Goal: Task Accomplishment & Management: Use online tool/utility

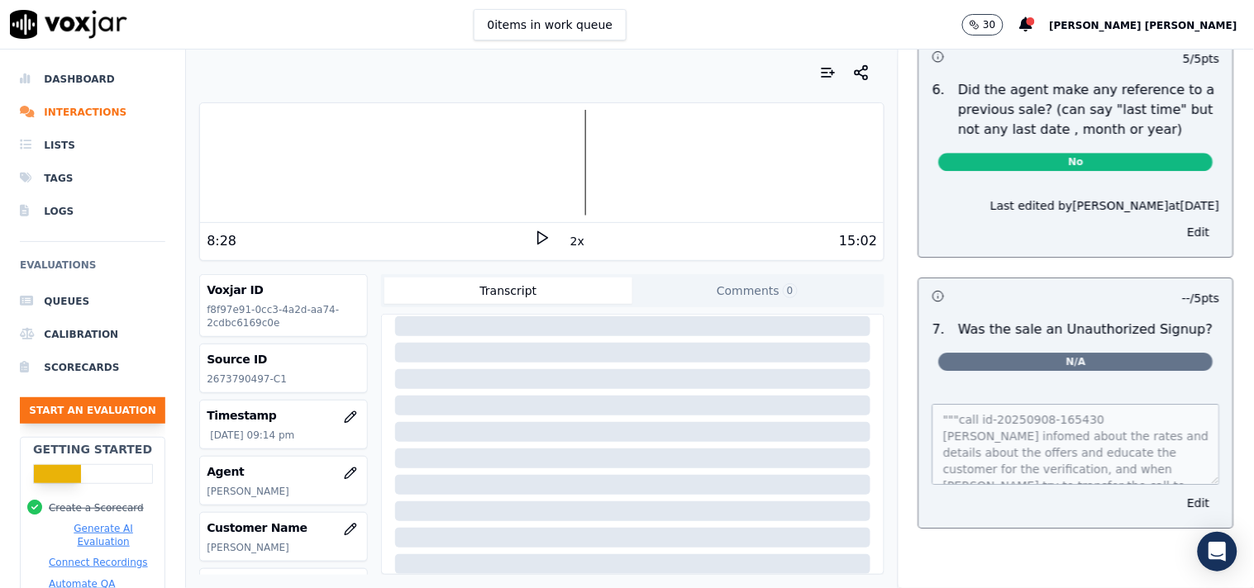
click at [73, 415] on button "Start an Evaluation" at bounding box center [92, 410] width 145 height 26
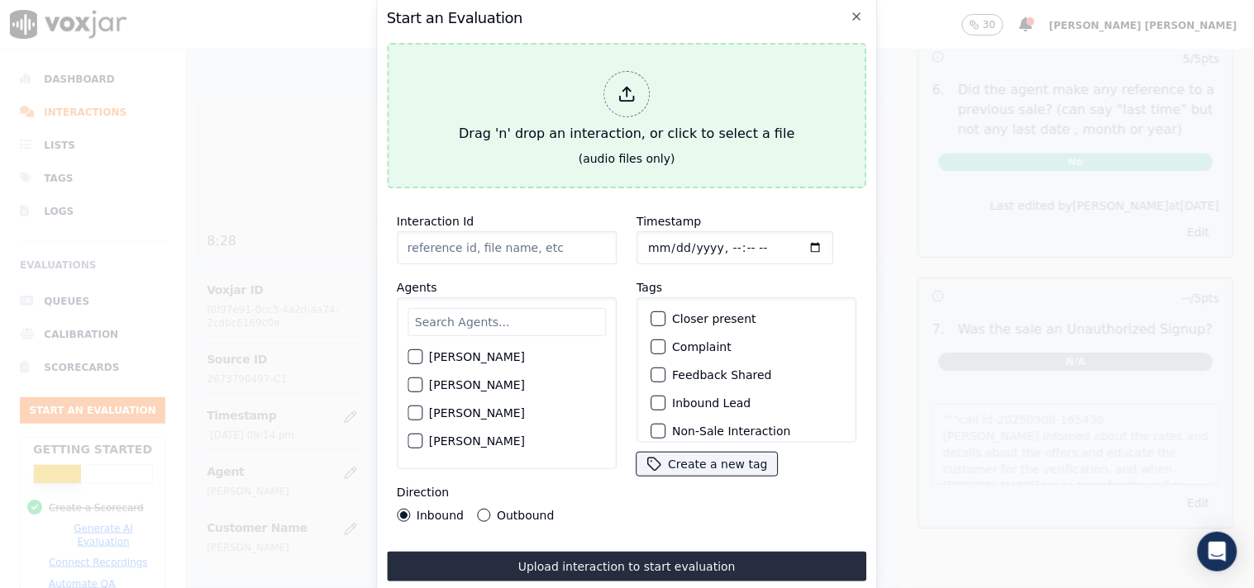
click at [636, 98] on div at bounding box center [626, 94] width 46 height 46
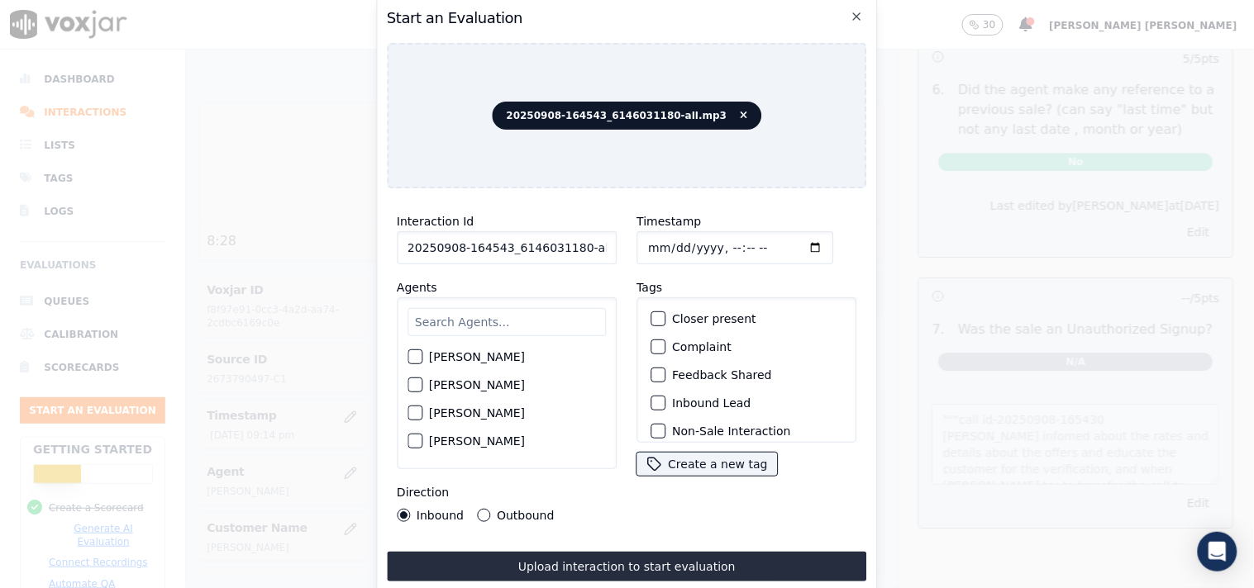
scroll to position [0, 9]
drag, startPoint x: 574, startPoint y: 244, endPoint x: 626, endPoint y: 244, distance: 52.1
click at [626, 244] on div "Interaction Id 20250908-164543_6146031180-all.mp3 Agents [PERSON_NAME] [PERSON_…" at bounding box center [627, 367] width 480 height 331
type input "20250908-164543_6146031180-"
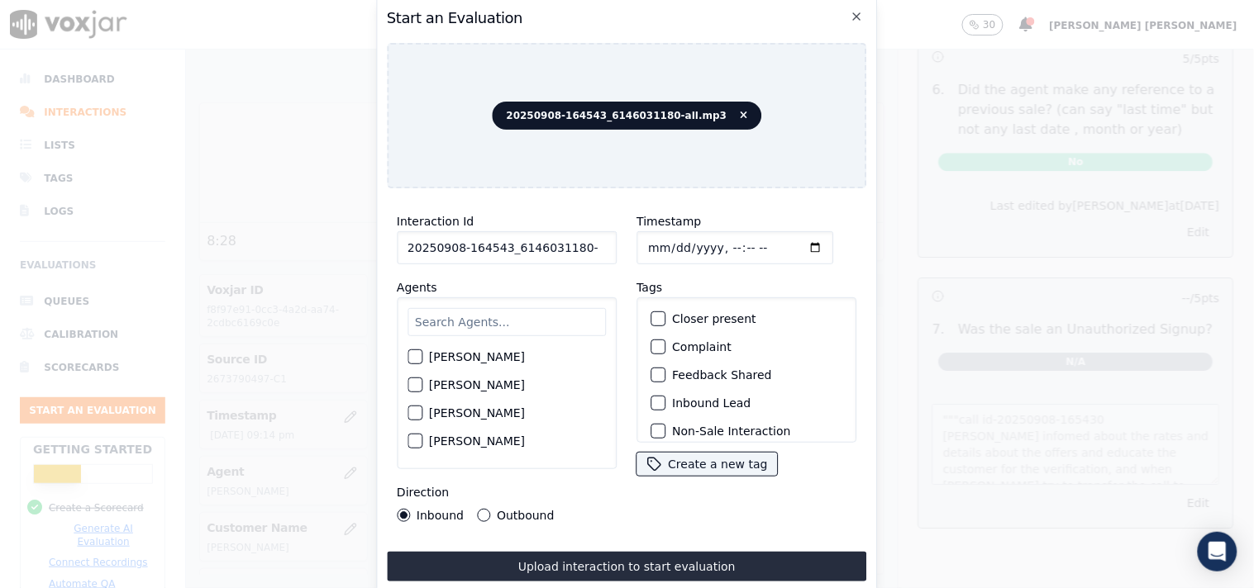
click at [654, 235] on input "Timestamp" at bounding box center [734, 247] width 197 height 33
type input "[DATE]T22:12"
click at [457, 314] on input "text" at bounding box center [506, 322] width 198 height 28
type input "ge"
click at [464, 348] on div "[PERSON_NAME]" at bounding box center [506, 362] width 198 height 28
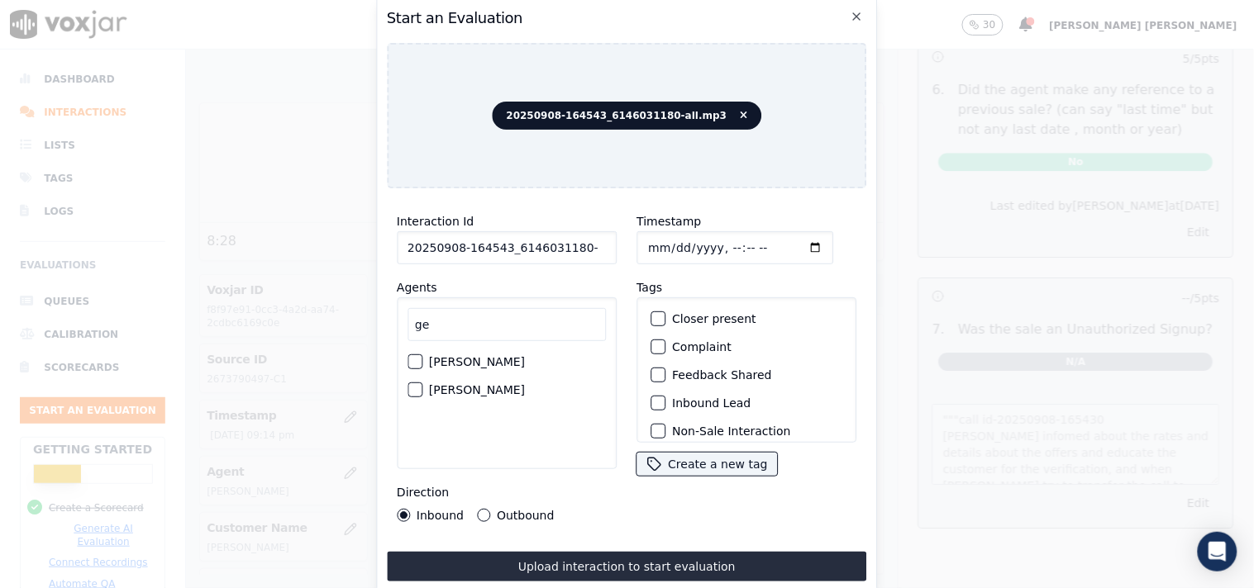
click at [499, 356] on div "[PERSON_NAME]" at bounding box center [506, 362] width 198 height 28
click at [419, 362] on button "[PERSON_NAME]" at bounding box center [414, 361] width 15 height 15
click at [501, 510] on label "Outbound" at bounding box center [525, 516] width 57 height 12
click at [490, 509] on button "Outbound" at bounding box center [483, 515] width 13 height 13
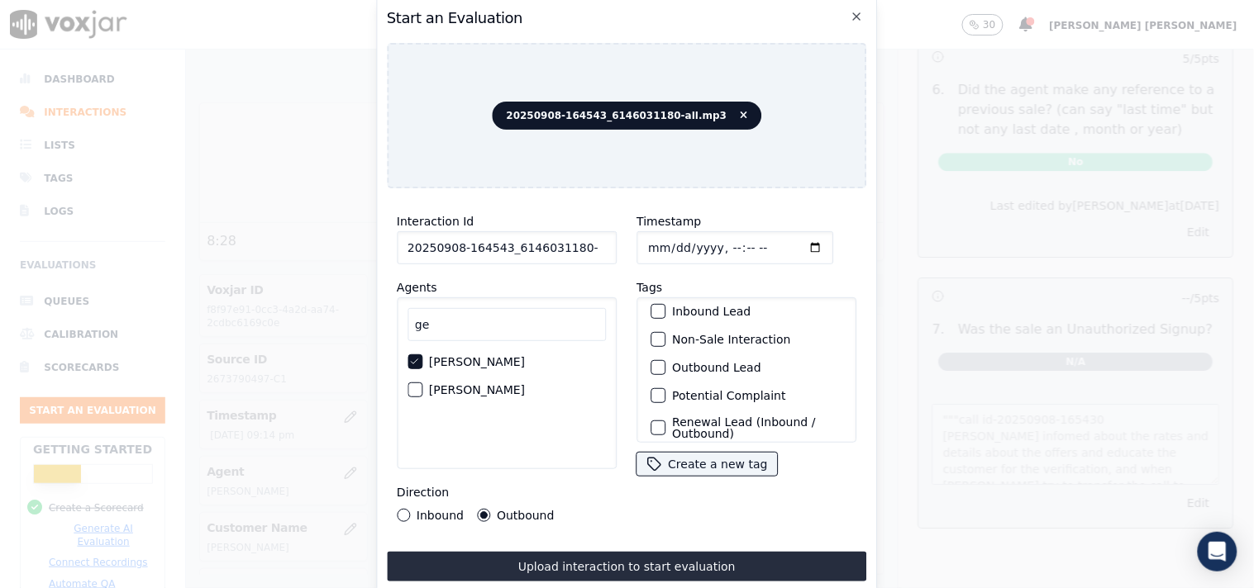
click at [679, 334] on label "Non-Sale Interaction" at bounding box center [731, 340] width 118 height 12
click at [665, 333] on button "Non-Sale Interaction" at bounding box center [657, 339] width 15 height 15
click at [662, 359] on div "Outbound Lead" at bounding box center [746, 368] width 205 height 28
click at [653, 364] on div "button" at bounding box center [657, 368] width 12 height 12
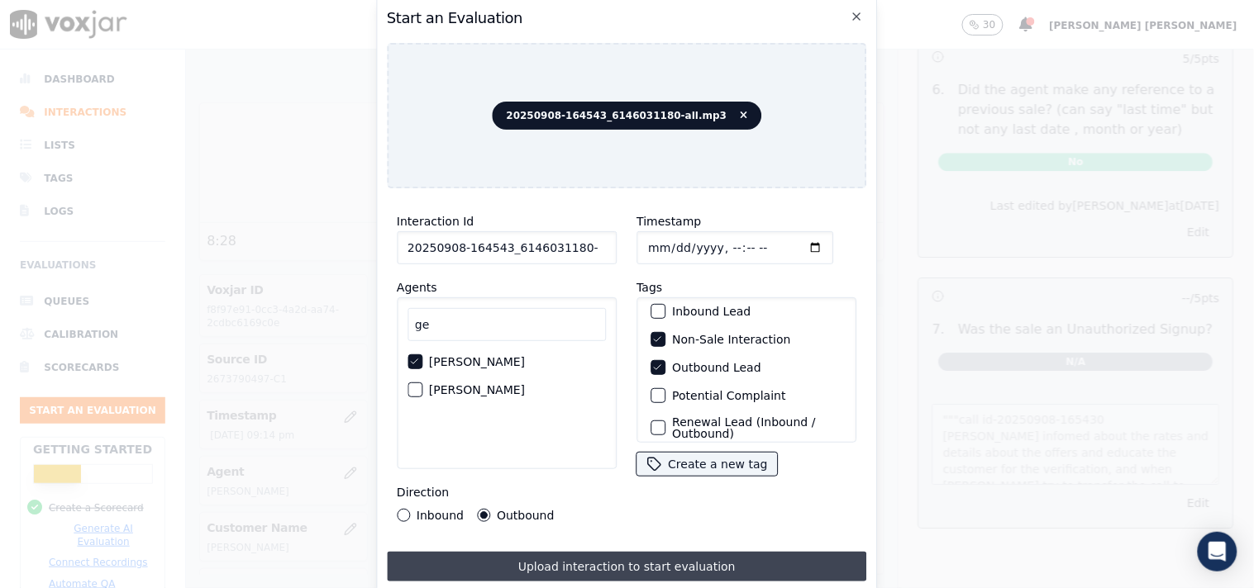
click at [545, 552] on button "Upload interaction to start evaluation" at bounding box center [627, 567] width 480 height 30
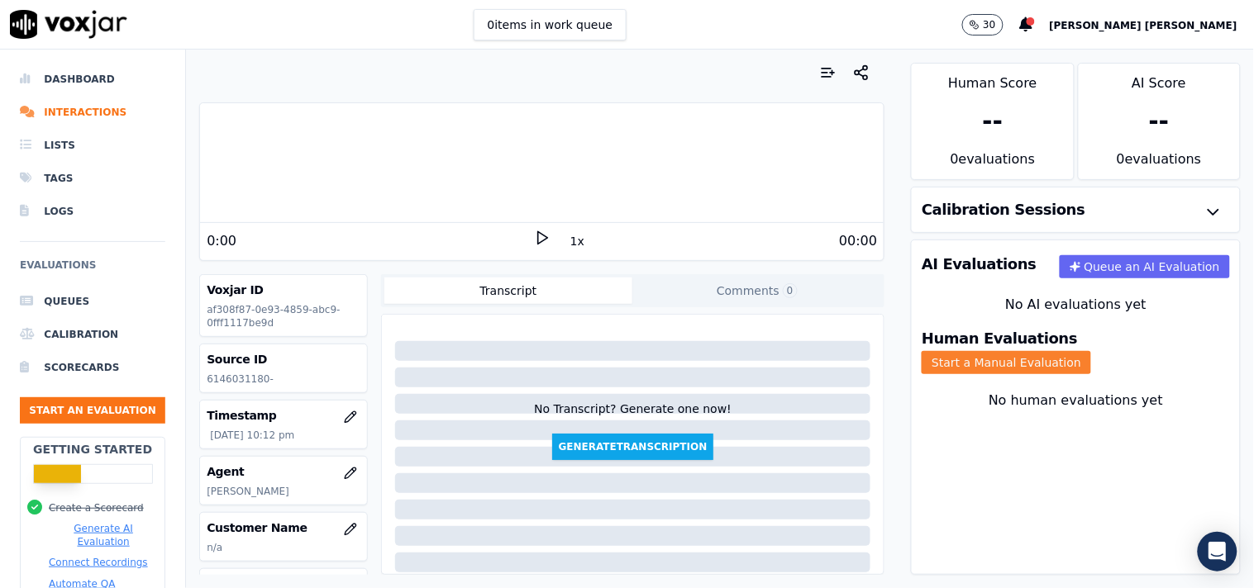
click at [1081, 351] on button "Start a Manual Evaluation" at bounding box center [1005, 362] width 169 height 23
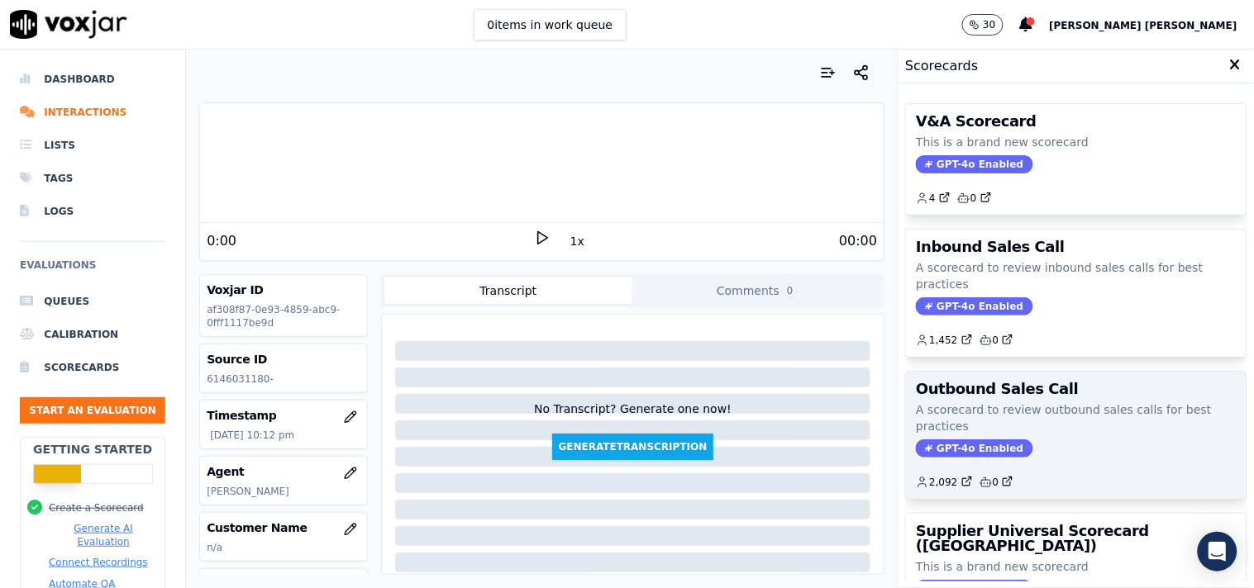
click at [949, 450] on span "GPT-4o Enabled" at bounding box center [974, 449] width 117 height 18
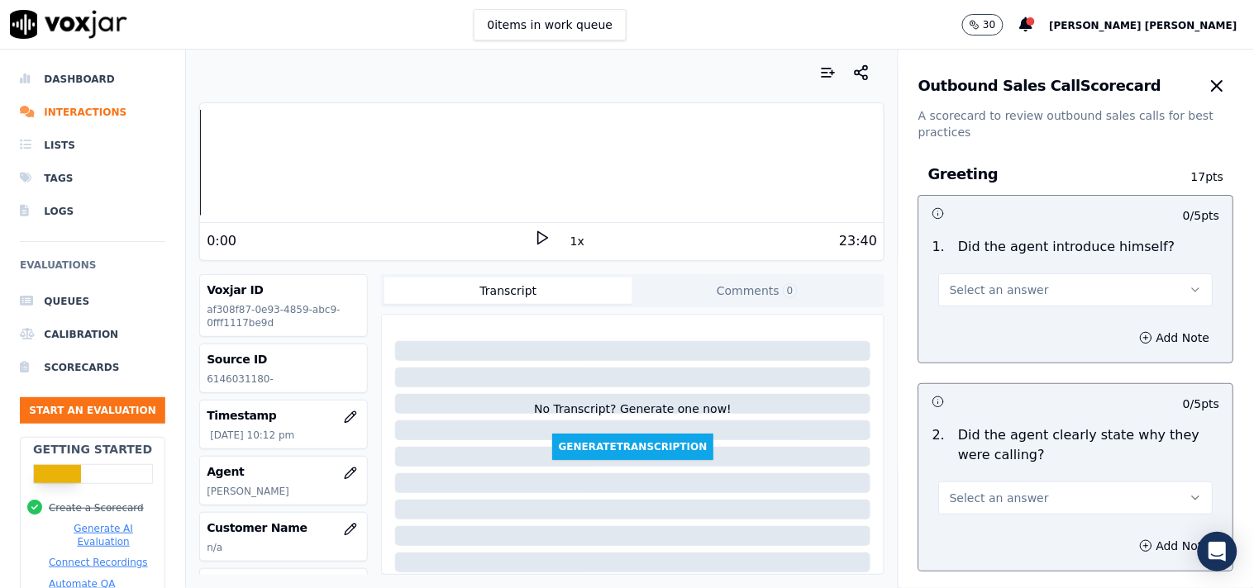
click at [979, 286] on span "Select an answer" at bounding box center [998, 290] width 99 height 17
click at [968, 321] on div "Yes" at bounding box center [1046, 327] width 243 height 26
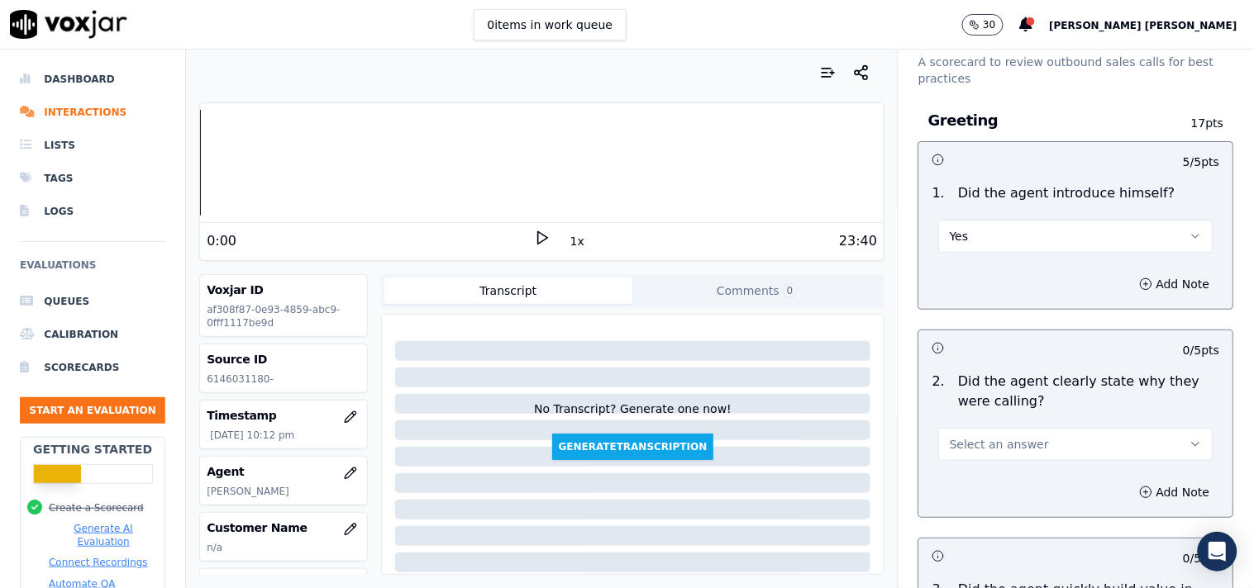
scroll to position [183, 0]
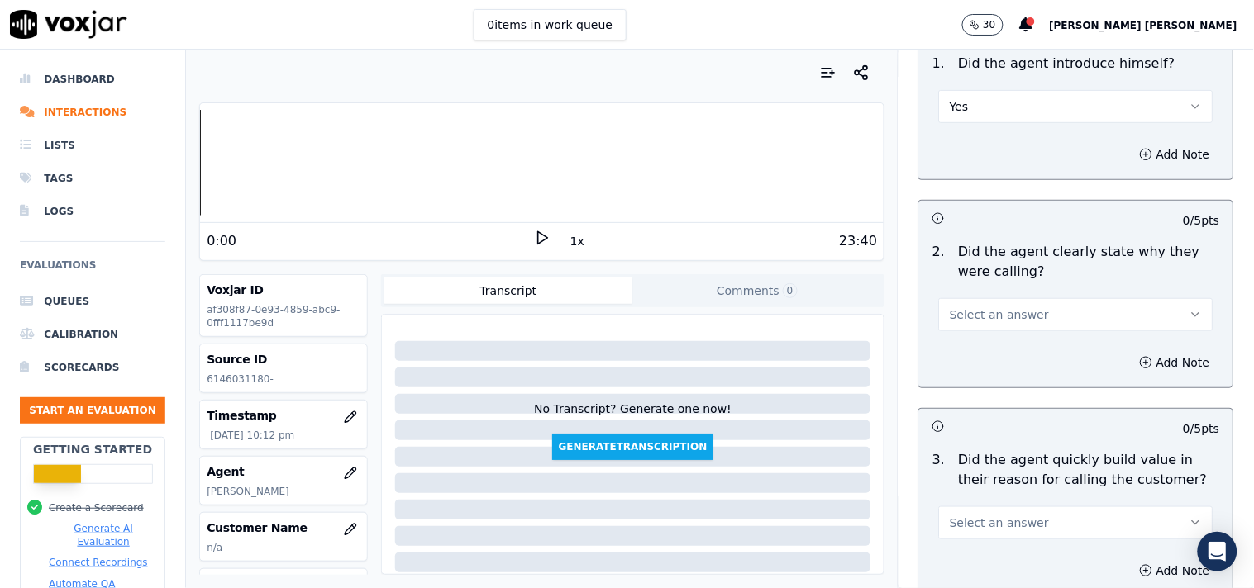
click at [997, 312] on span "Select an answer" at bounding box center [998, 315] width 99 height 17
click at [972, 356] on div "Yes" at bounding box center [1046, 352] width 243 height 26
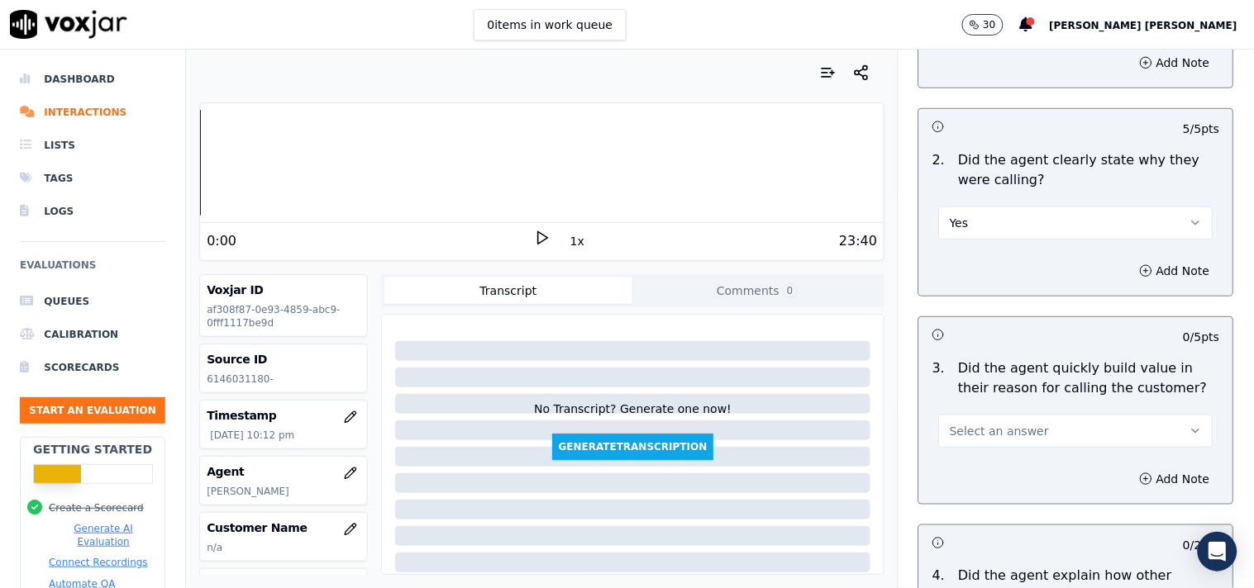
click at [1002, 431] on span "Select an answer" at bounding box center [998, 431] width 99 height 17
click at [985, 473] on div "Yes" at bounding box center [1046, 468] width 243 height 26
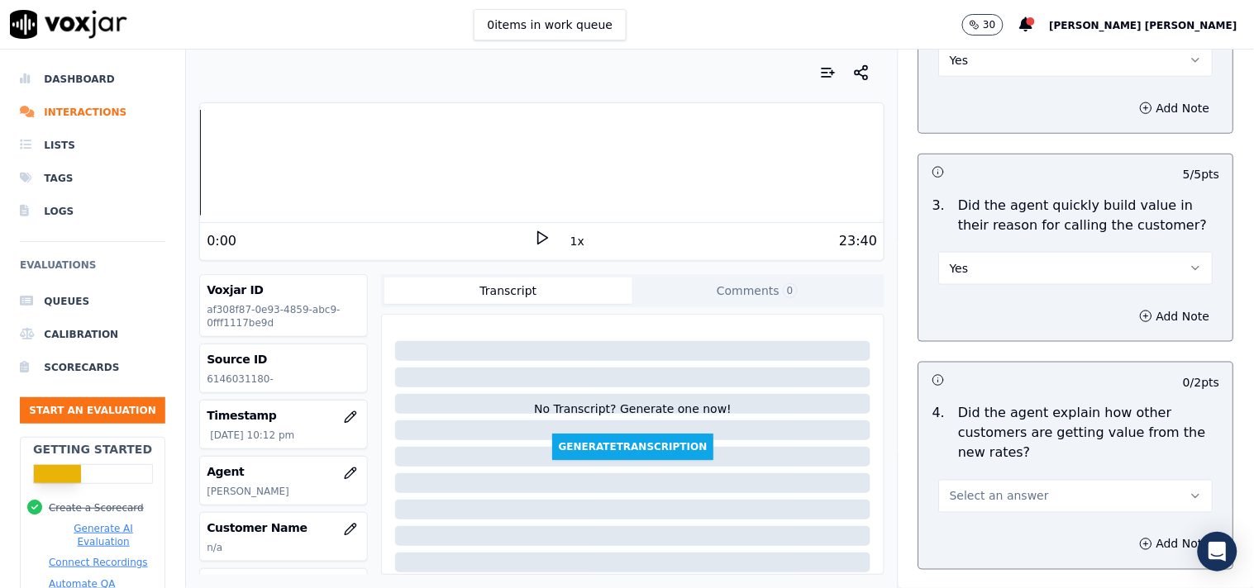
scroll to position [459, 0]
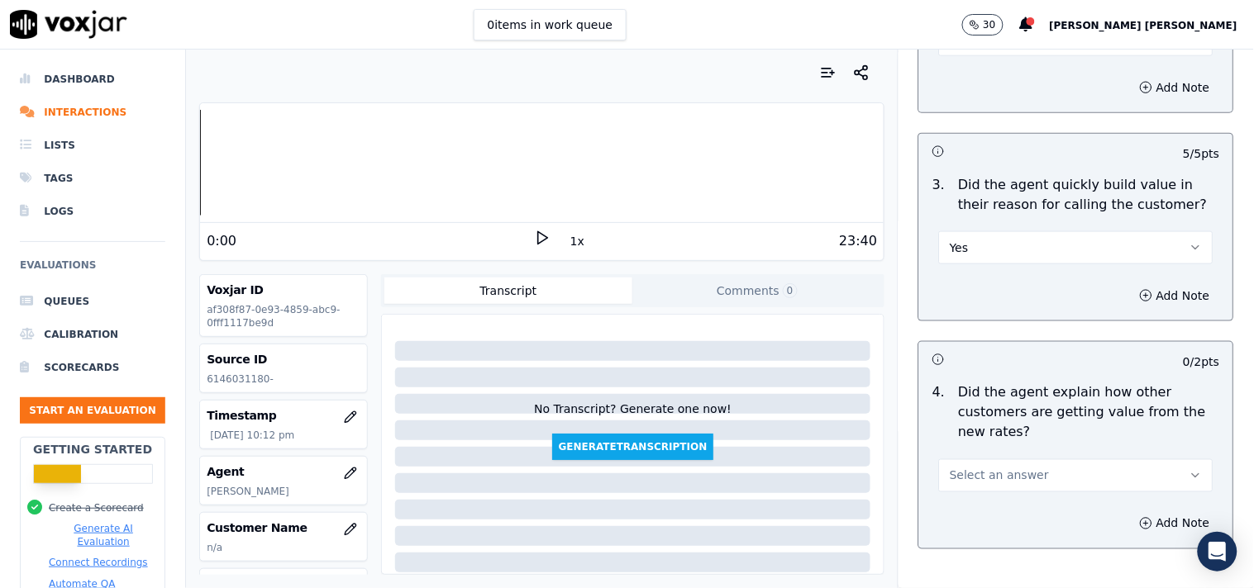
click at [1063, 477] on button "Select an answer" at bounding box center [1076, 475] width 274 height 33
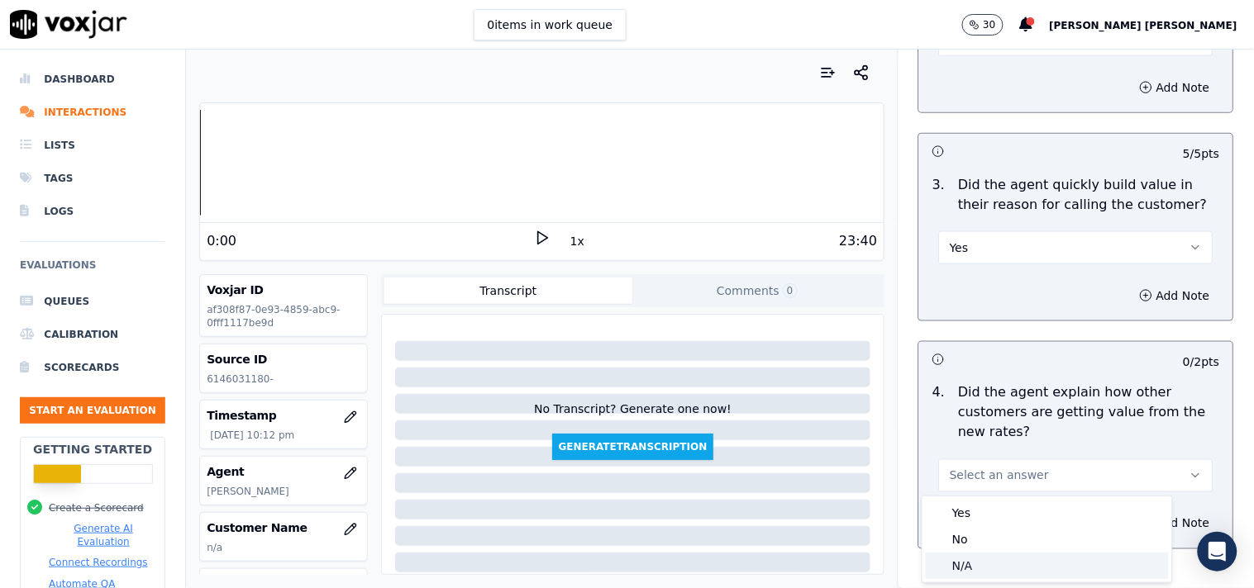
click at [977, 563] on div "N/A" at bounding box center [1046, 566] width 243 height 26
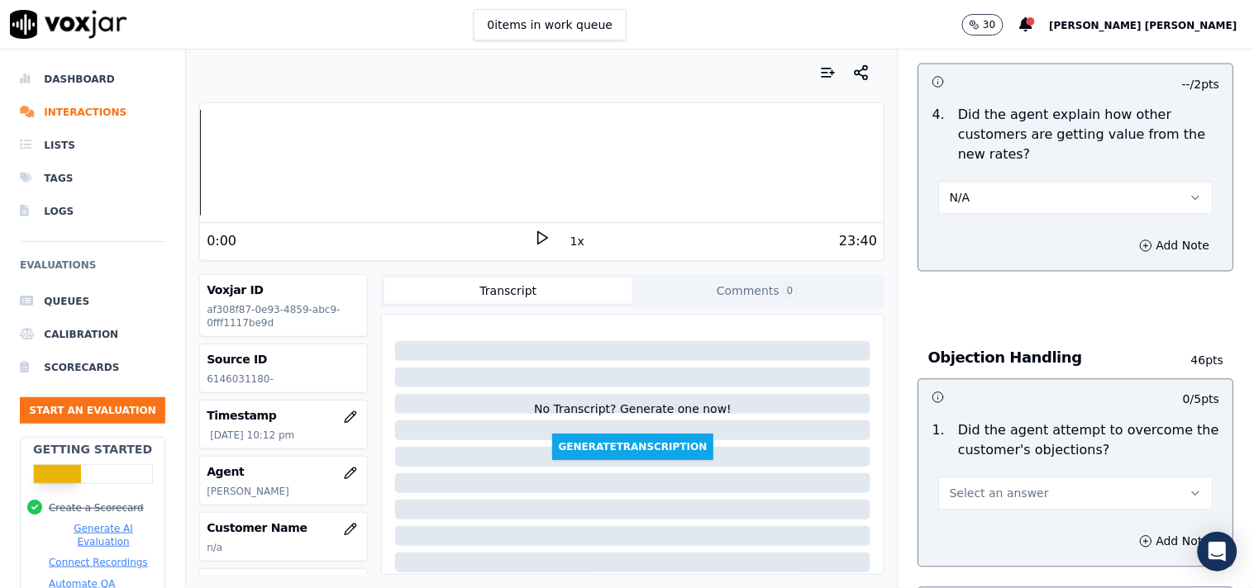
scroll to position [918, 0]
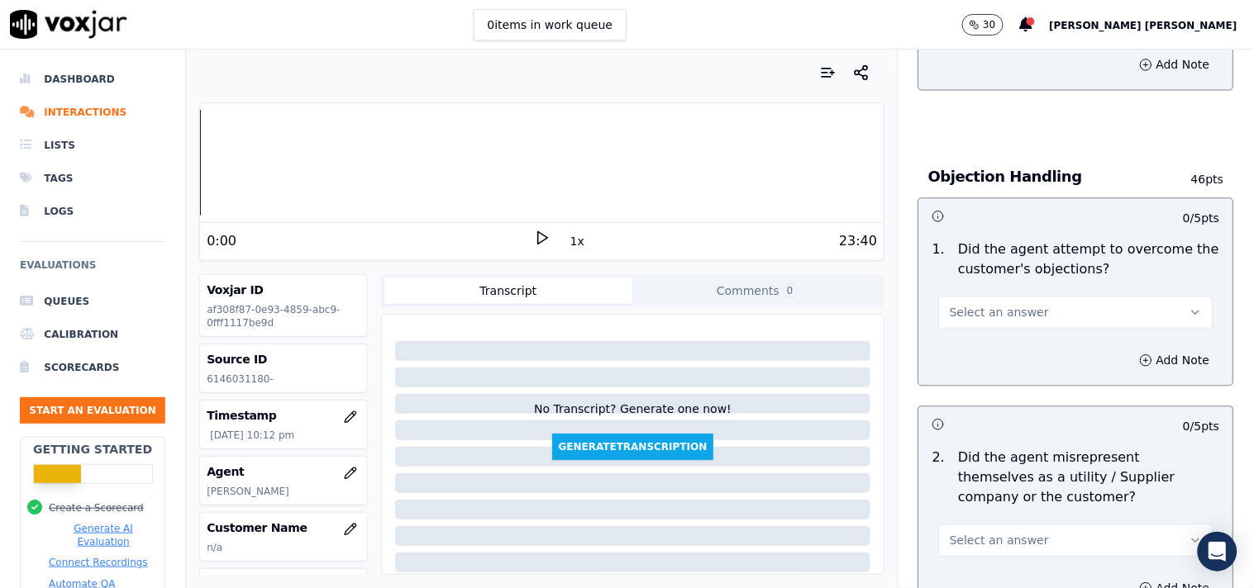
click at [1034, 312] on button "Select an answer" at bounding box center [1076, 312] width 274 height 33
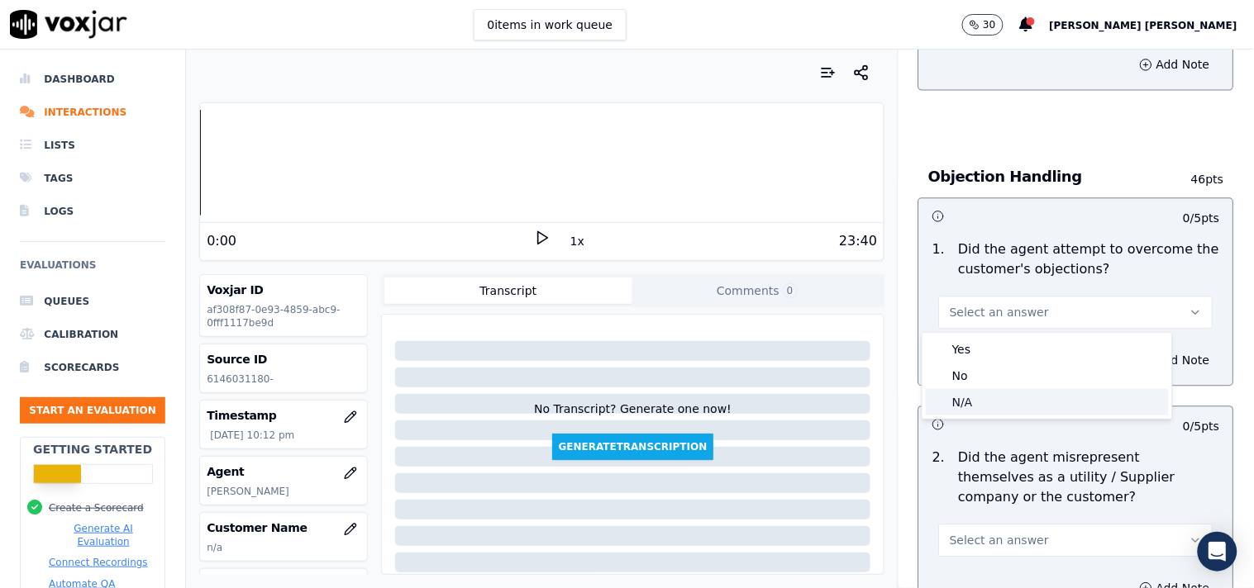
click at [993, 391] on div "N/A" at bounding box center [1046, 402] width 243 height 26
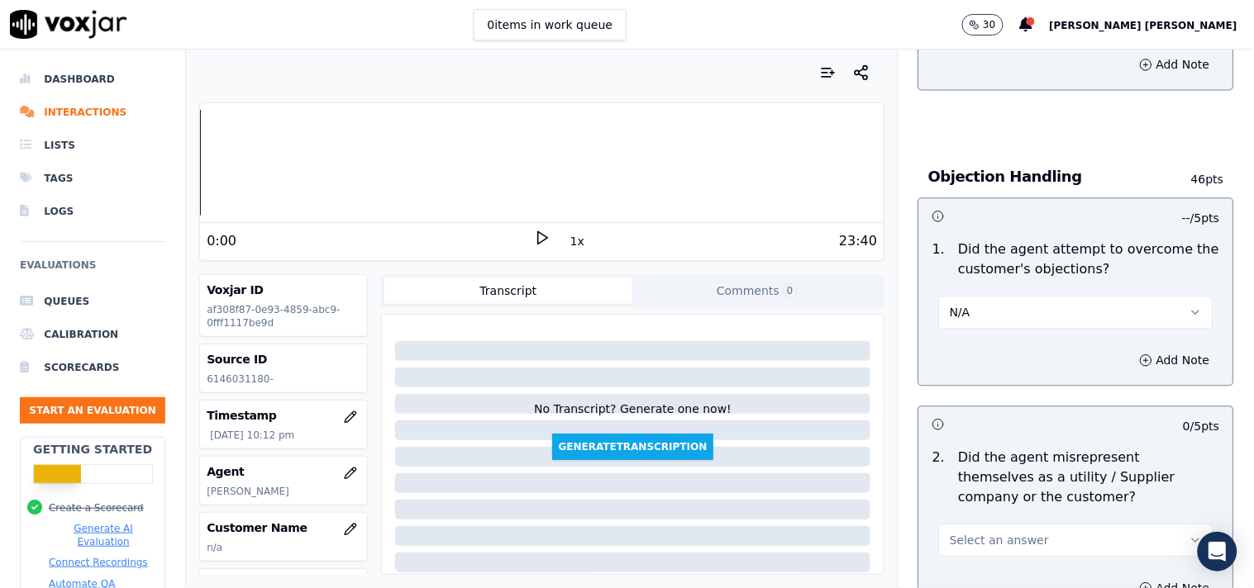
click at [1034, 324] on button "N/A" at bounding box center [1076, 312] width 274 height 33
click at [1012, 345] on div "Yes" at bounding box center [1046, 349] width 243 height 26
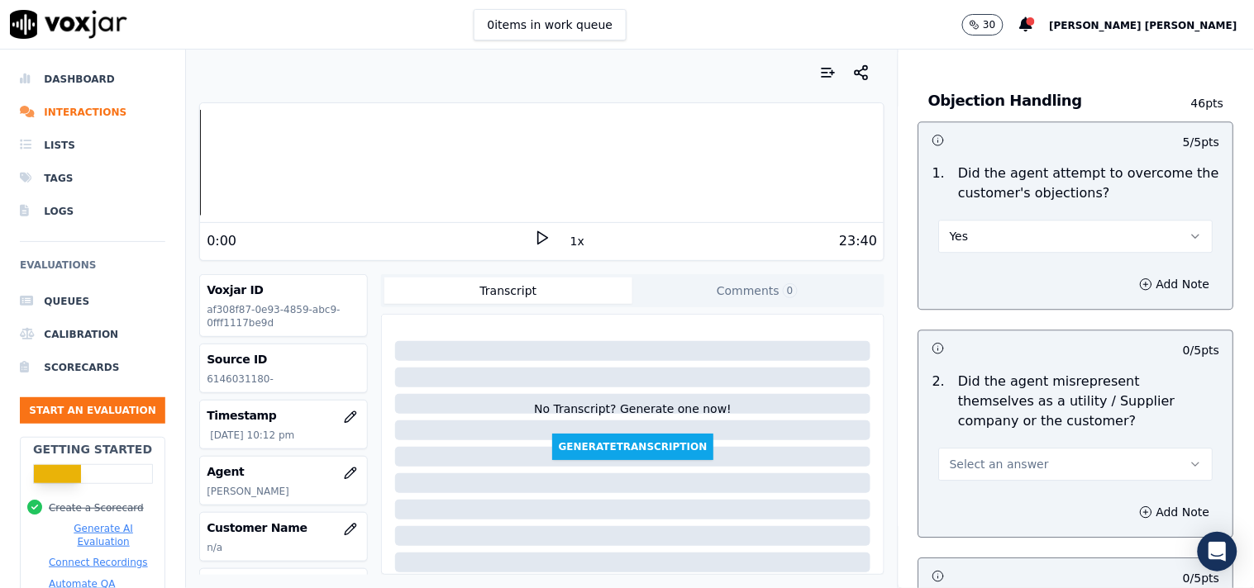
scroll to position [1101, 0]
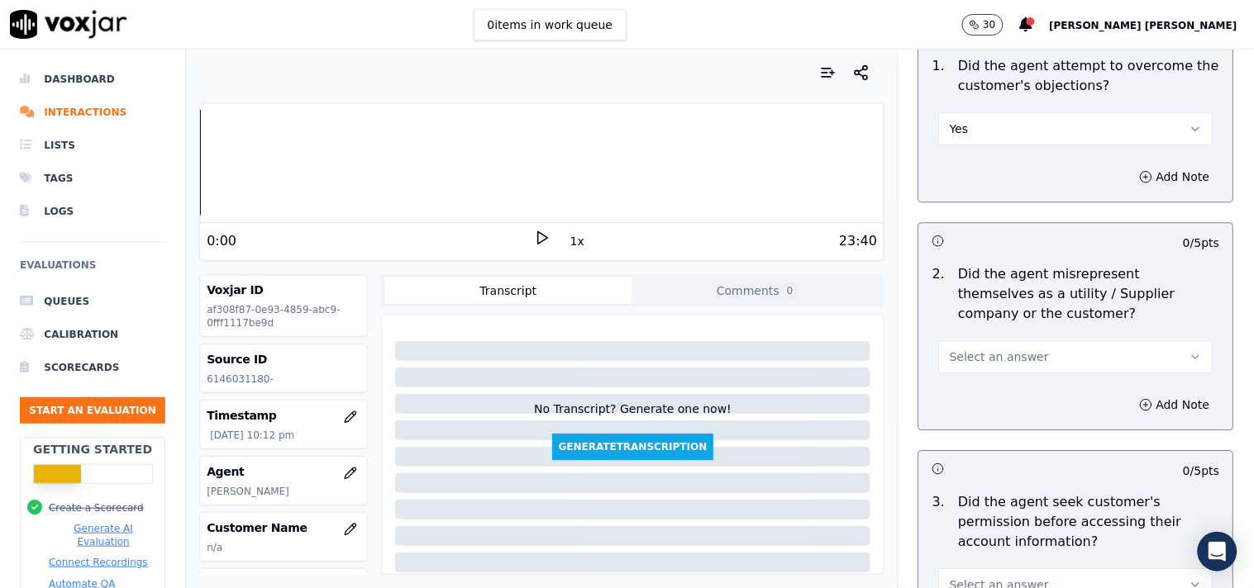
click at [1010, 344] on button "Select an answer" at bounding box center [1076, 356] width 274 height 33
click at [984, 416] on div "No" at bounding box center [1046, 420] width 243 height 26
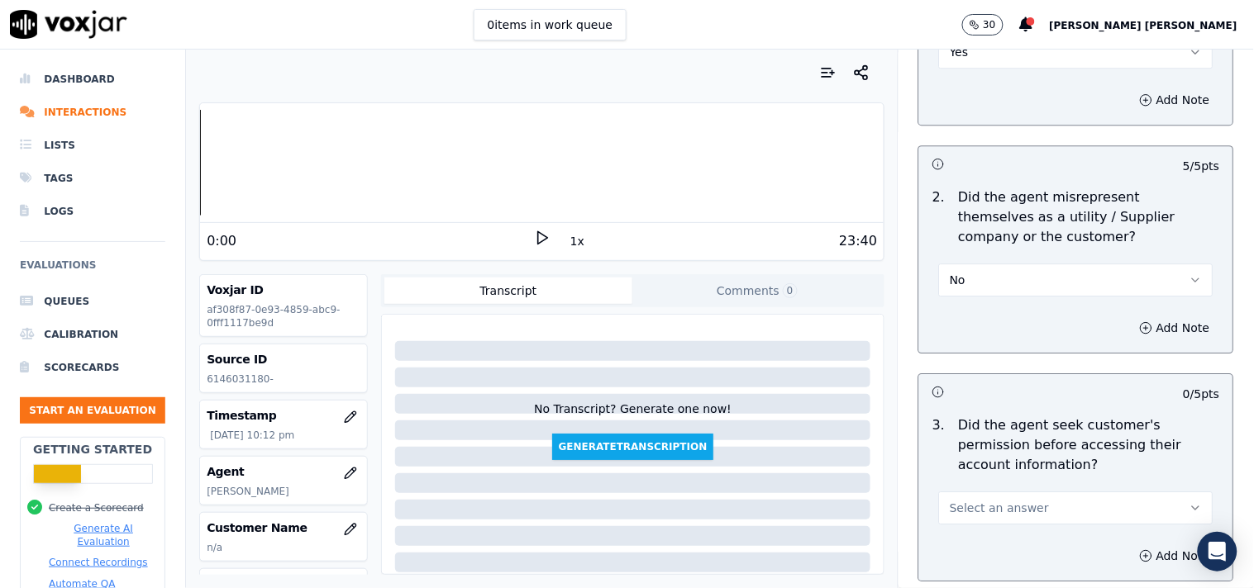
scroll to position [1285, 0]
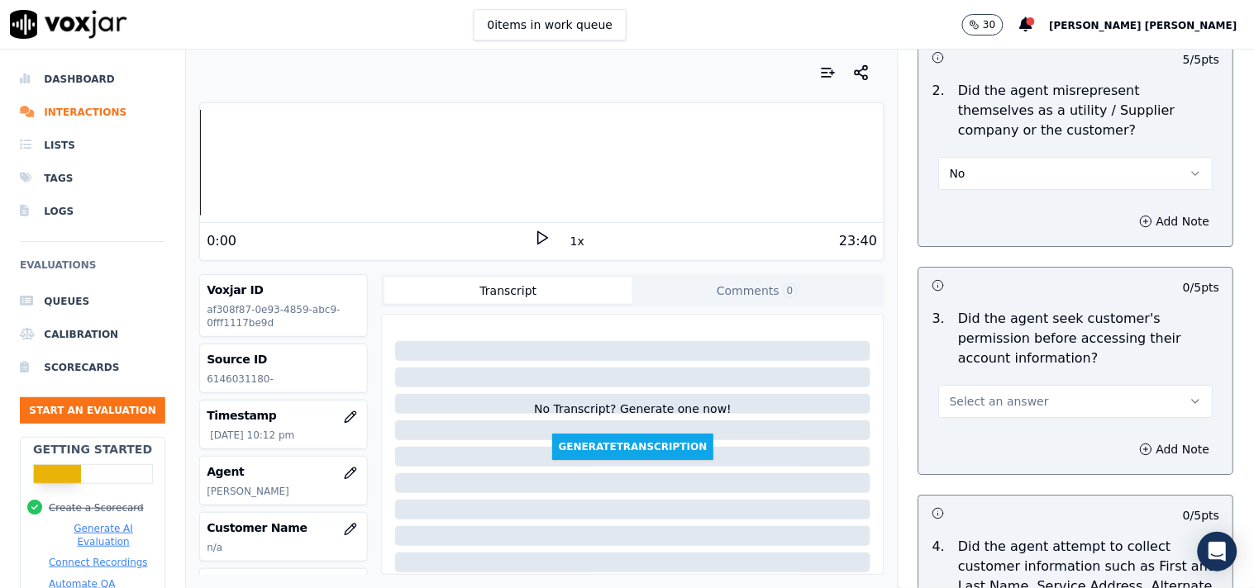
click at [993, 416] on button "Select an answer" at bounding box center [1076, 401] width 274 height 33
click at [980, 449] on div "Yes" at bounding box center [1046, 439] width 243 height 26
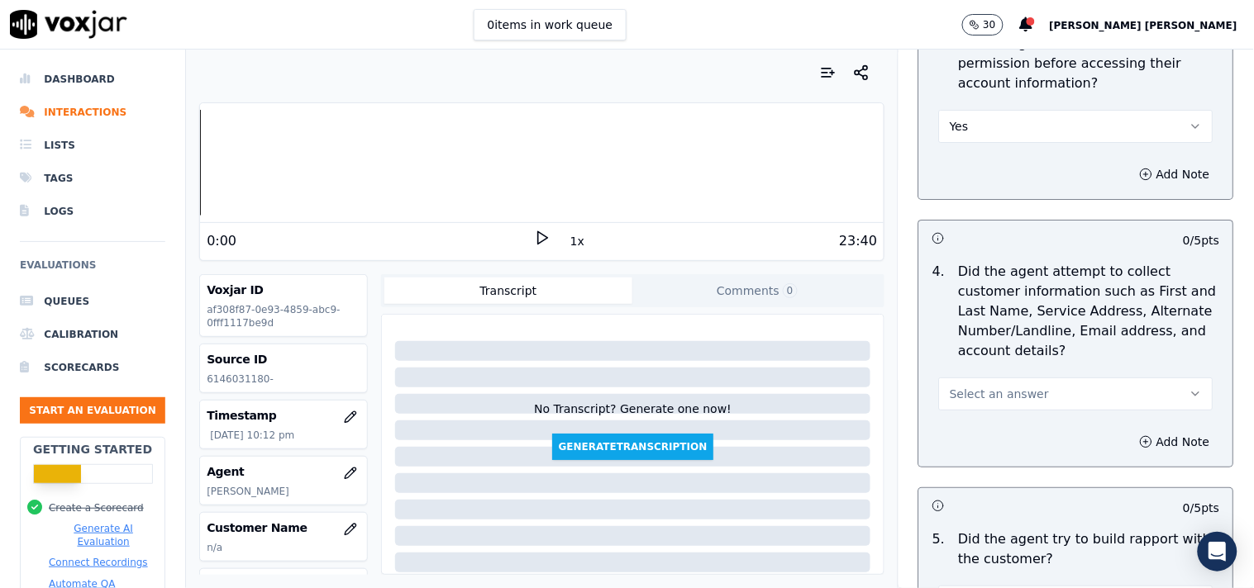
click at [1011, 383] on button "Select an answer" at bounding box center [1076, 394] width 274 height 33
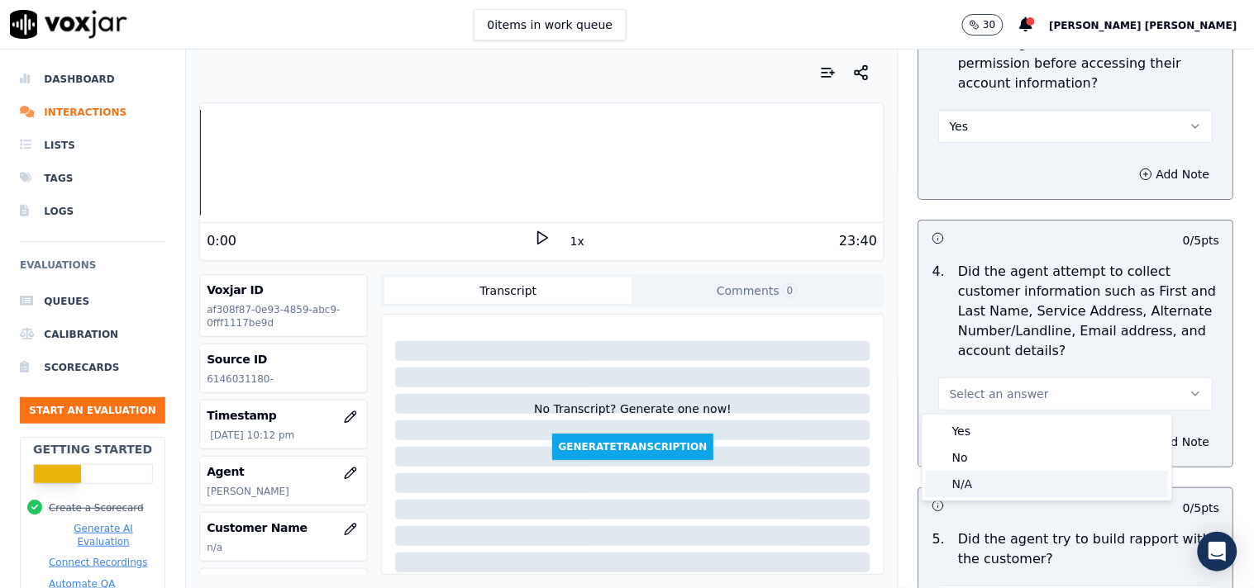
click at [984, 481] on div "N/A" at bounding box center [1046, 484] width 243 height 26
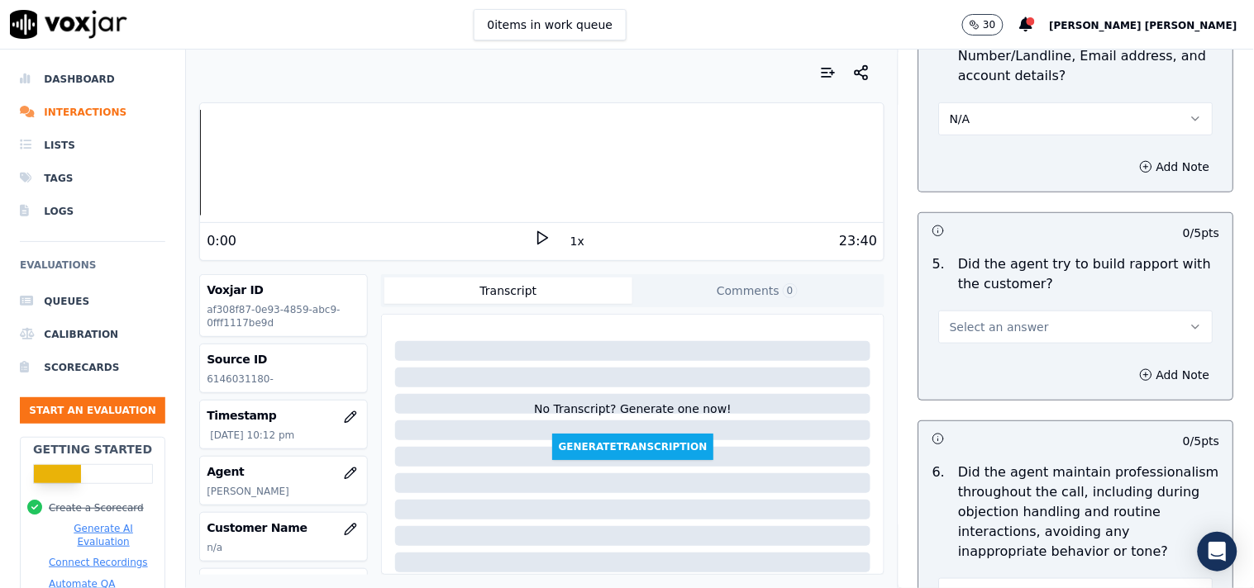
scroll to position [1836, 0]
click at [1034, 315] on button "Select an answer" at bounding box center [1076, 326] width 274 height 33
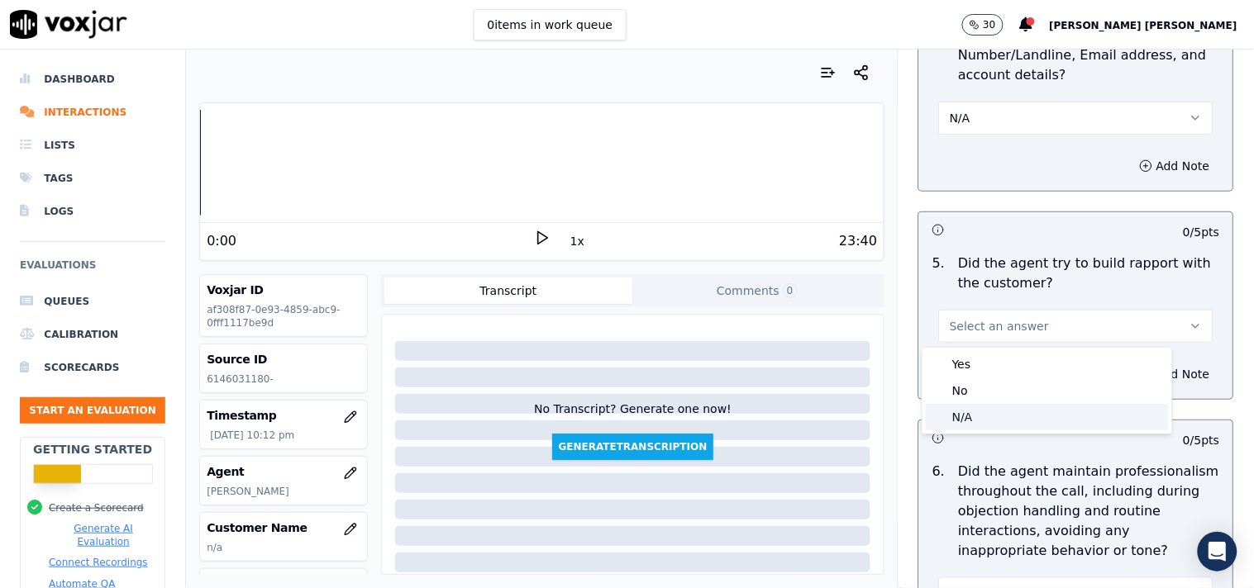
click at [997, 415] on div "N/A" at bounding box center [1046, 417] width 243 height 26
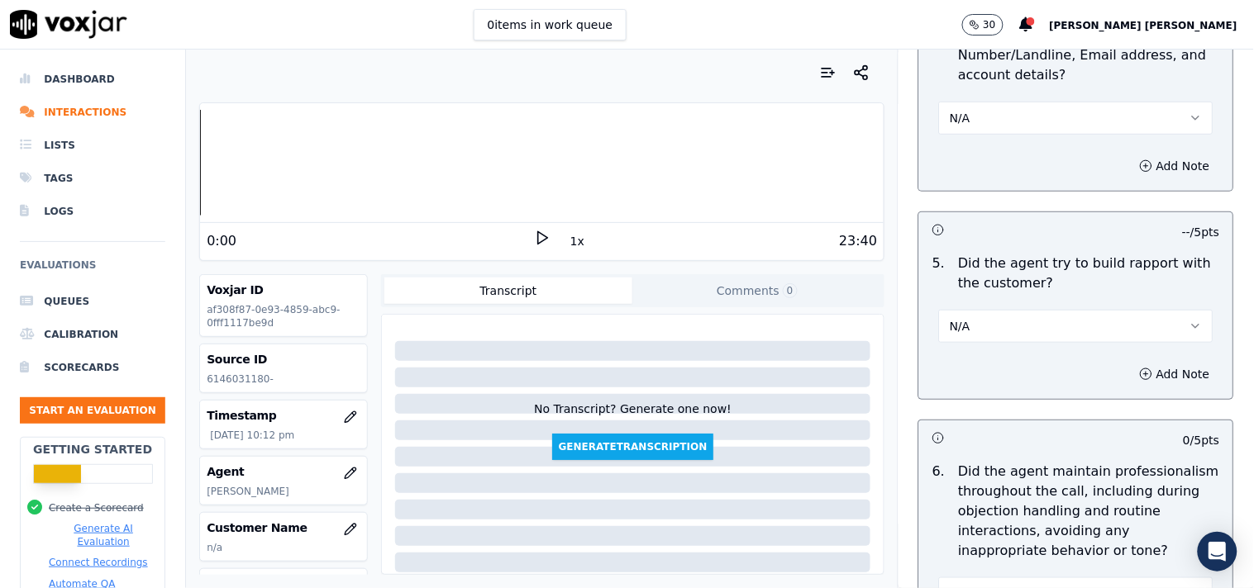
scroll to position [2020, 0]
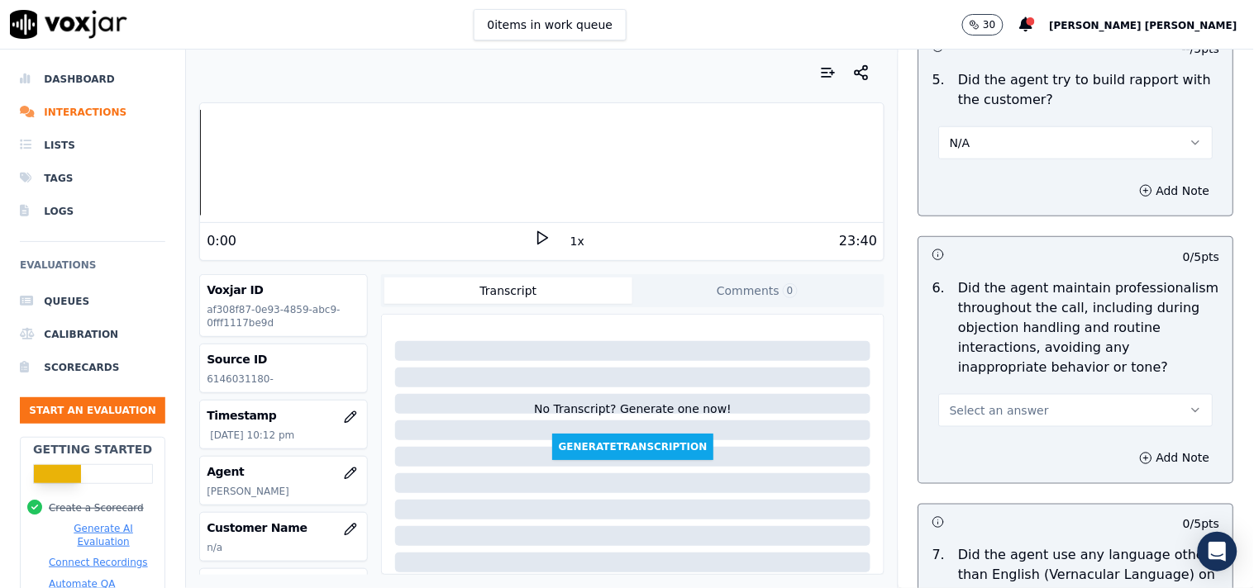
click at [1025, 393] on div "Select an answer" at bounding box center [1076, 409] width 274 height 36
click at [1025, 405] on button "Select an answer" at bounding box center [1076, 410] width 274 height 33
click at [994, 435] on div "Yes" at bounding box center [1046, 448] width 243 height 26
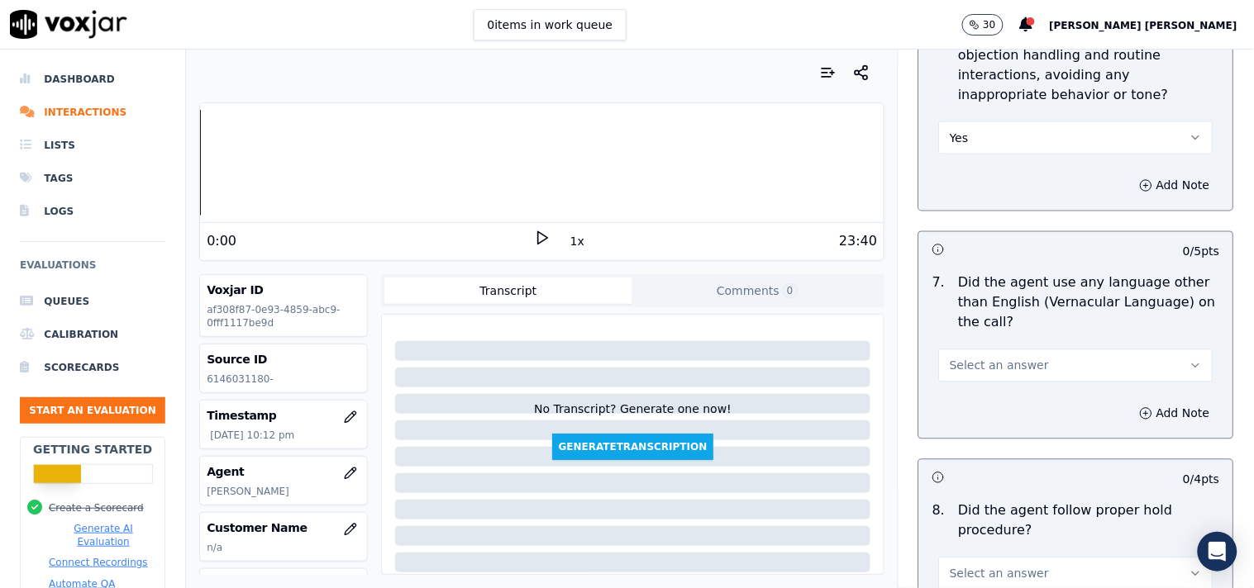
scroll to position [2295, 0]
click at [1012, 367] on span "Select an answer" at bounding box center [998, 363] width 99 height 17
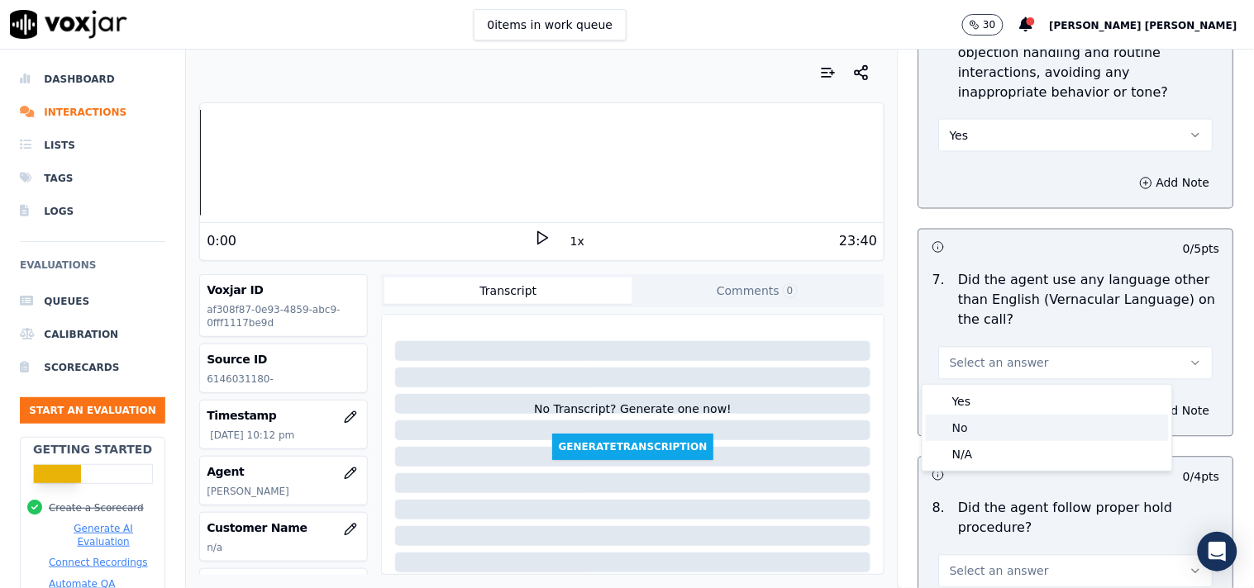
click at [969, 441] on div "N/A" at bounding box center [1046, 454] width 243 height 26
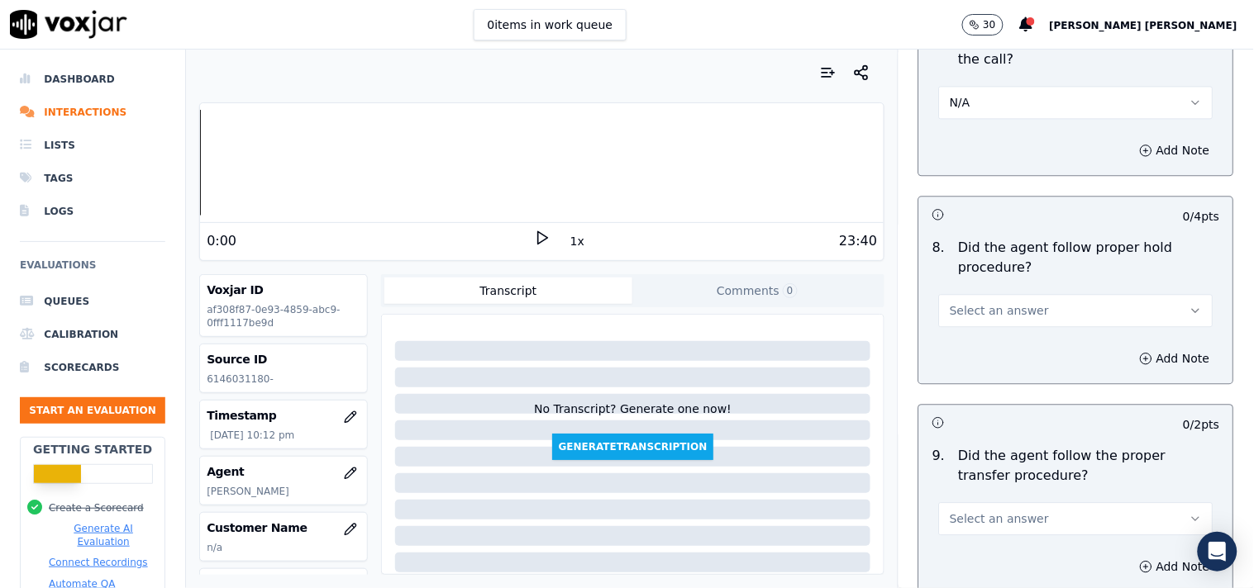
scroll to position [2571, 0]
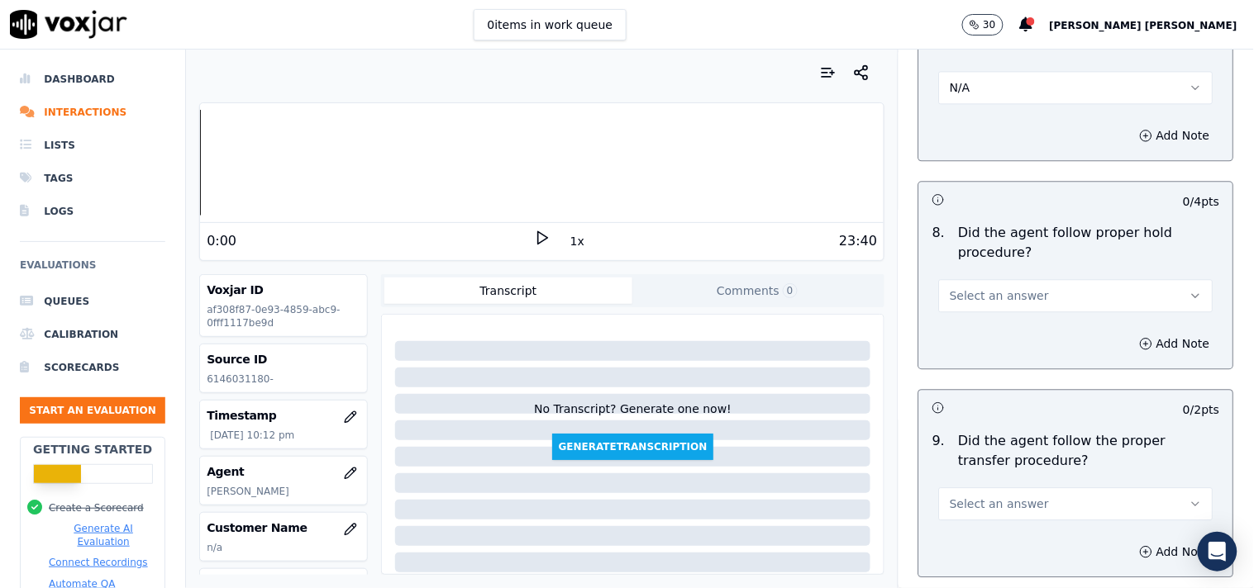
click at [1042, 301] on button "Select an answer" at bounding box center [1076, 295] width 274 height 33
click at [1023, 345] on div "Yes" at bounding box center [1046, 334] width 243 height 26
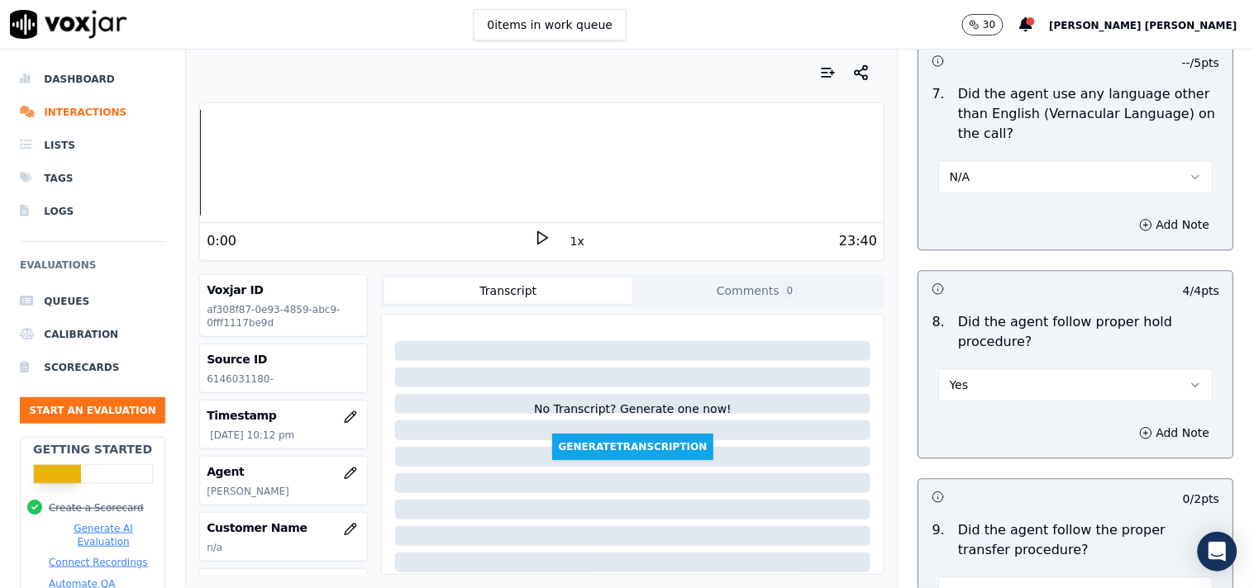
scroll to position [2479, 0]
click at [1025, 193] on button "N/A" at bounding box center [1076, 179] width 274 height 33
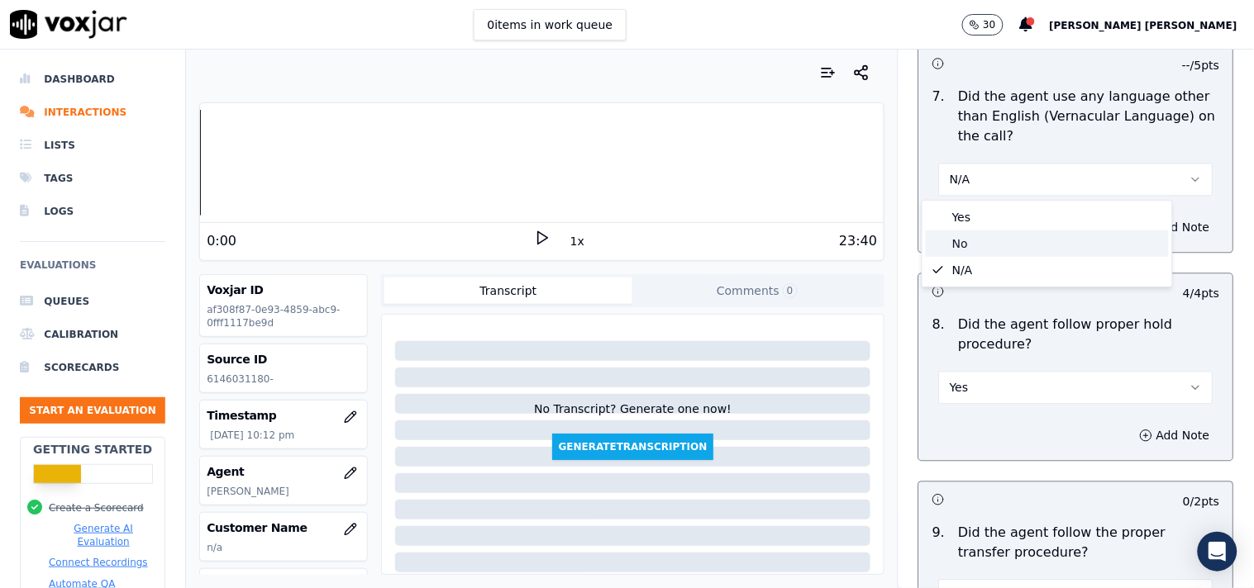
click at [1016, 242] on div "No" at bounding box center [1046, 244] width 243 height 26
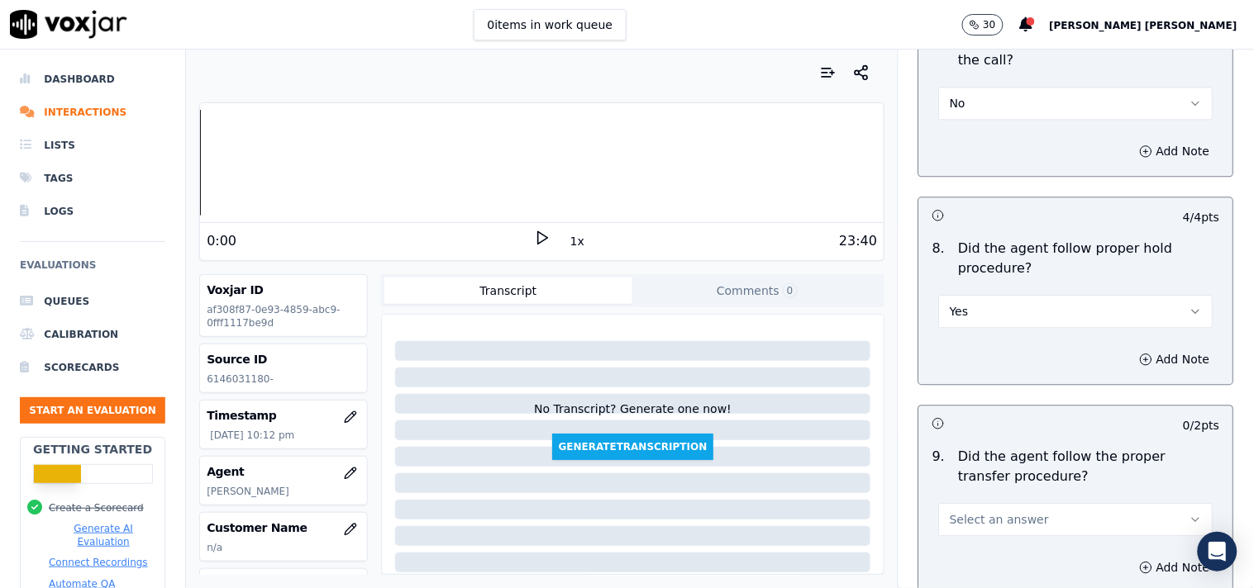
scroll to position [2662, 0]
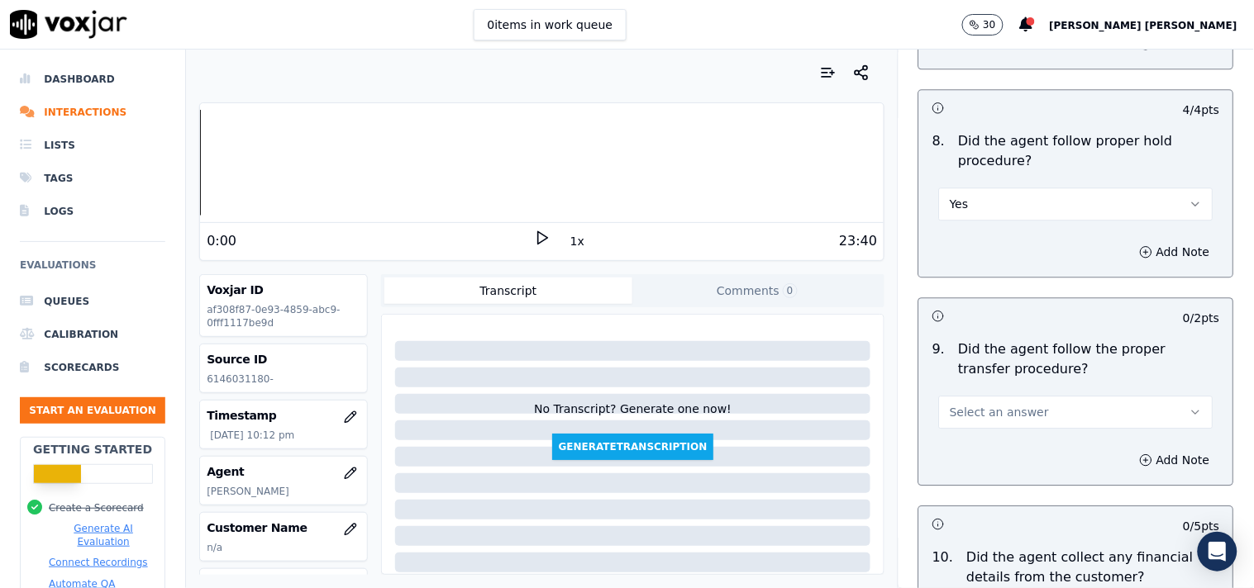
click at [1014, 413] on span "Select an answer" at bounding box center [998, 412] width 99 height 17
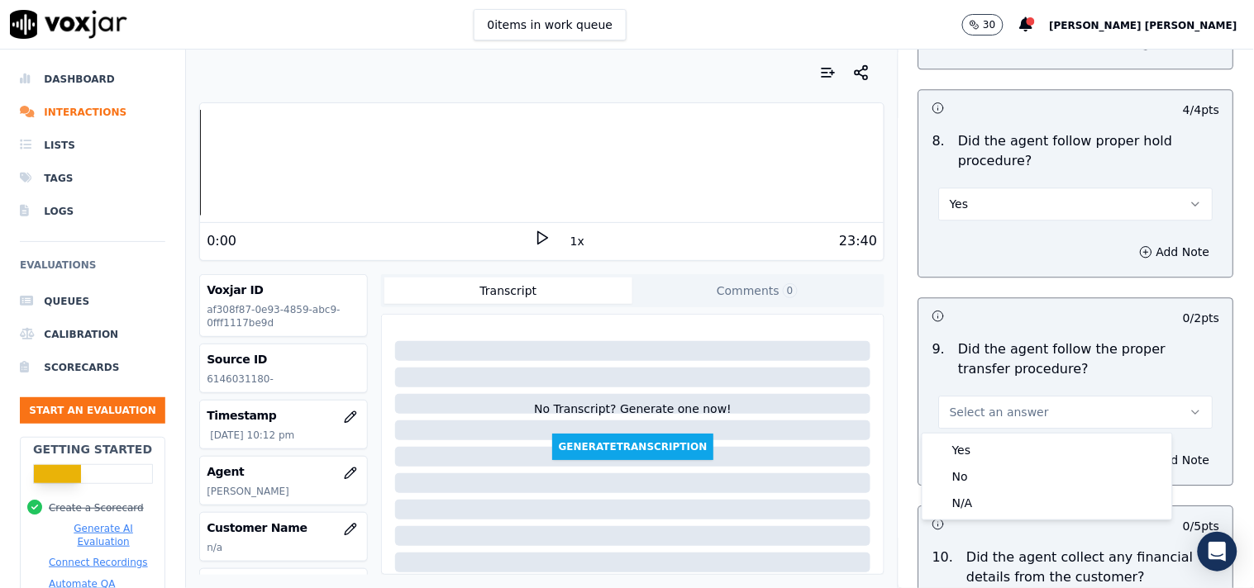
click at [992, 443] on div "Yes" at bounding box center [1046, 450] width 243 height 26
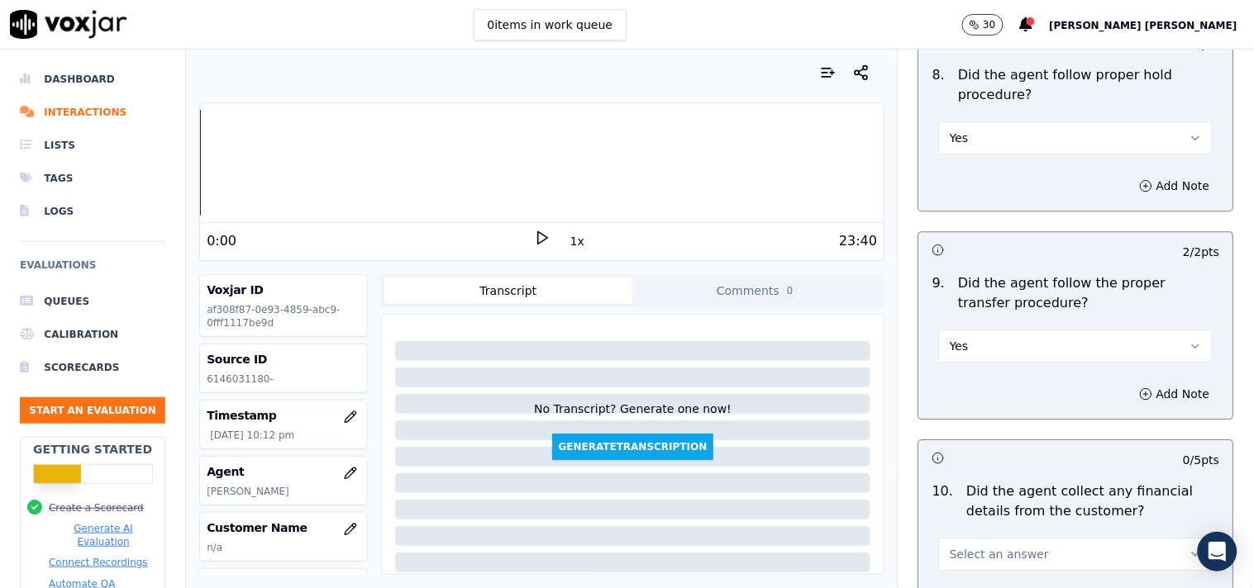
scroll to position [2846, 0]
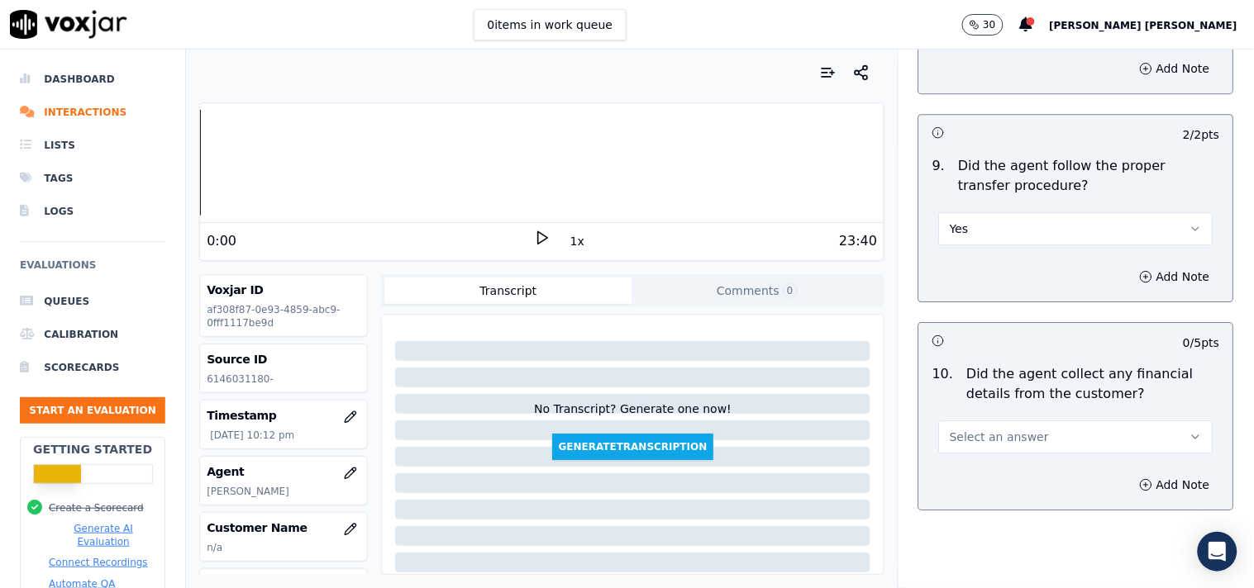
click at [1020, 431] on button "Select an answer" at bounding box center [1076, 437] width 274 height 33
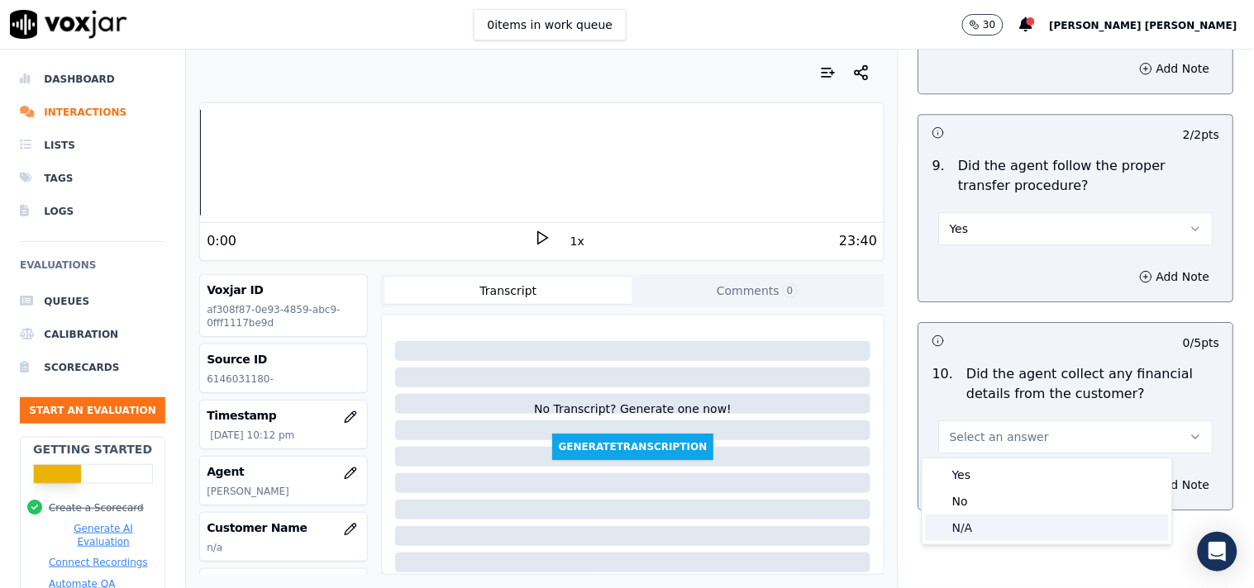
click at [994, 501] on div "No" at bounding box center [1046, 501] width 243 height 26
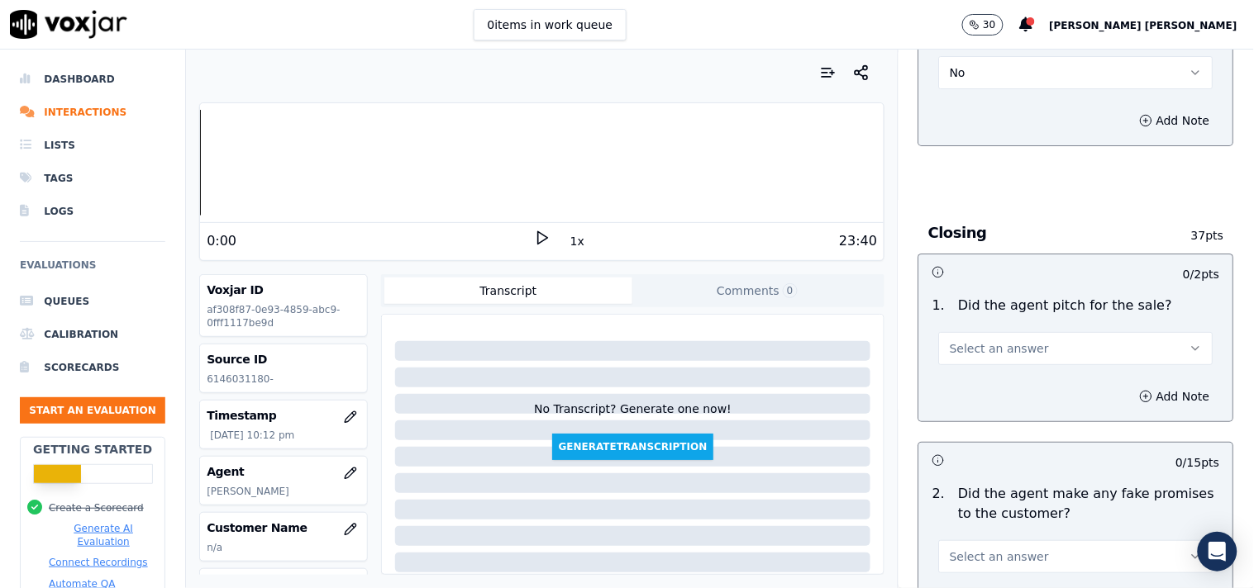
scroll to position [3213, 0]
click at [1069, 326] on div "Select an answer" at bounding box center [1076, 344] width 274 height 36
click at [1059, 343] on button "Select an answer" at bounding box center [1076, 346] width 274 height 33
click at [1000, 388] on div "Yes" at bounding box center [1046, 384] width 243 height 26
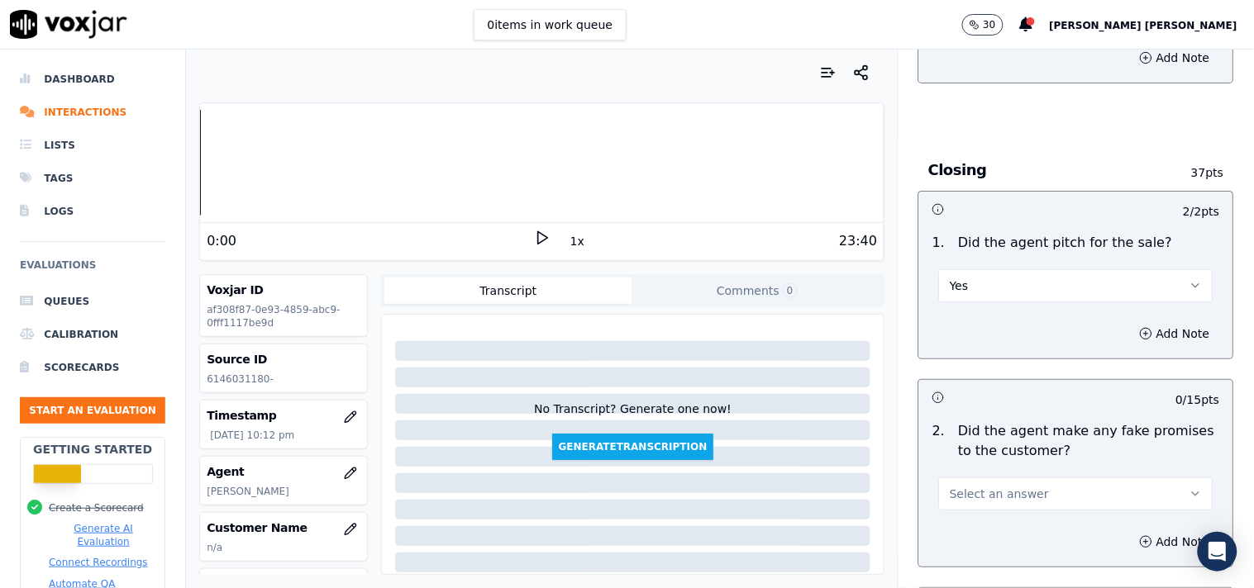
scroll to position [3305, 0]
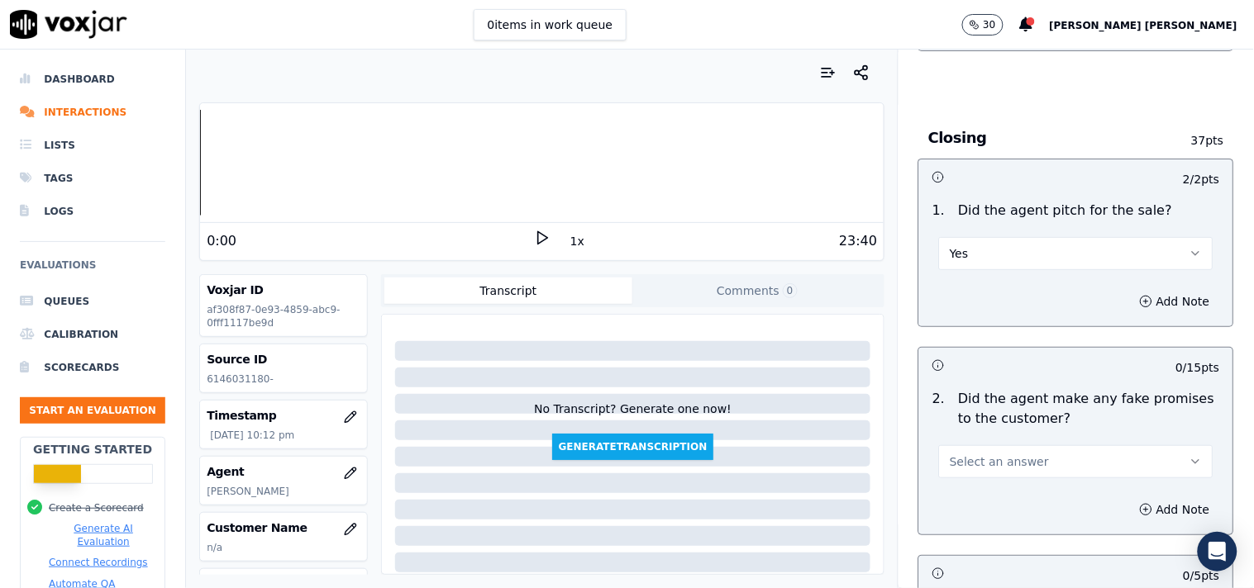
click at [1018, 450] on button "Select an answer" at bounding box center [1076, 461] width 274 height 33
click at [983, 519] on div "No" at bounding box center [1046, 527] width 243 height 26
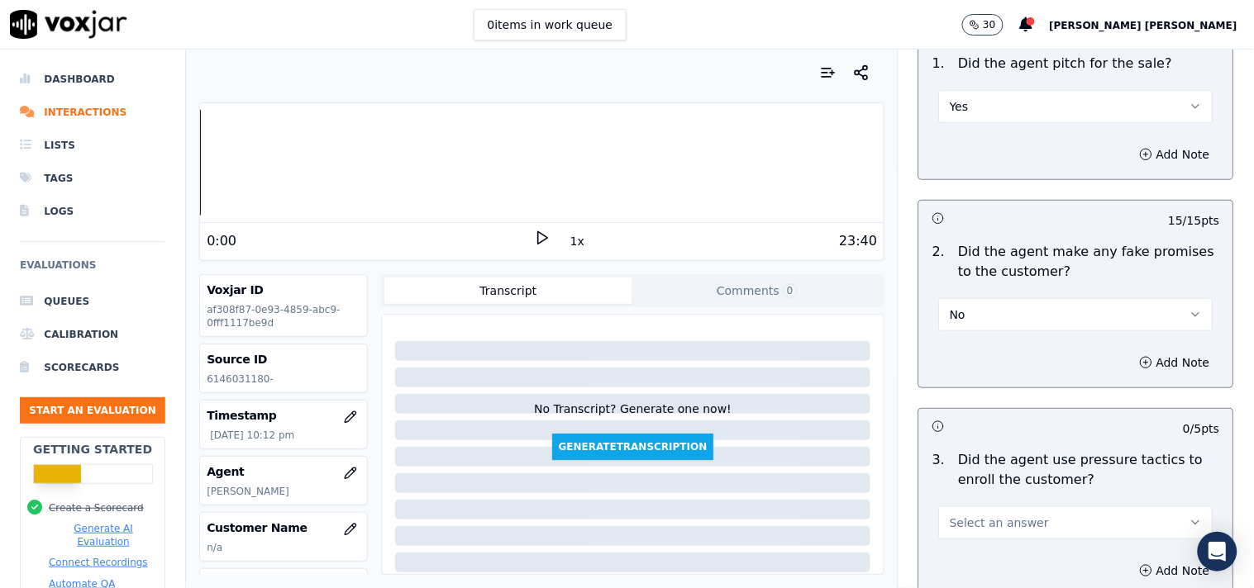
scroll to position [3580, 0]
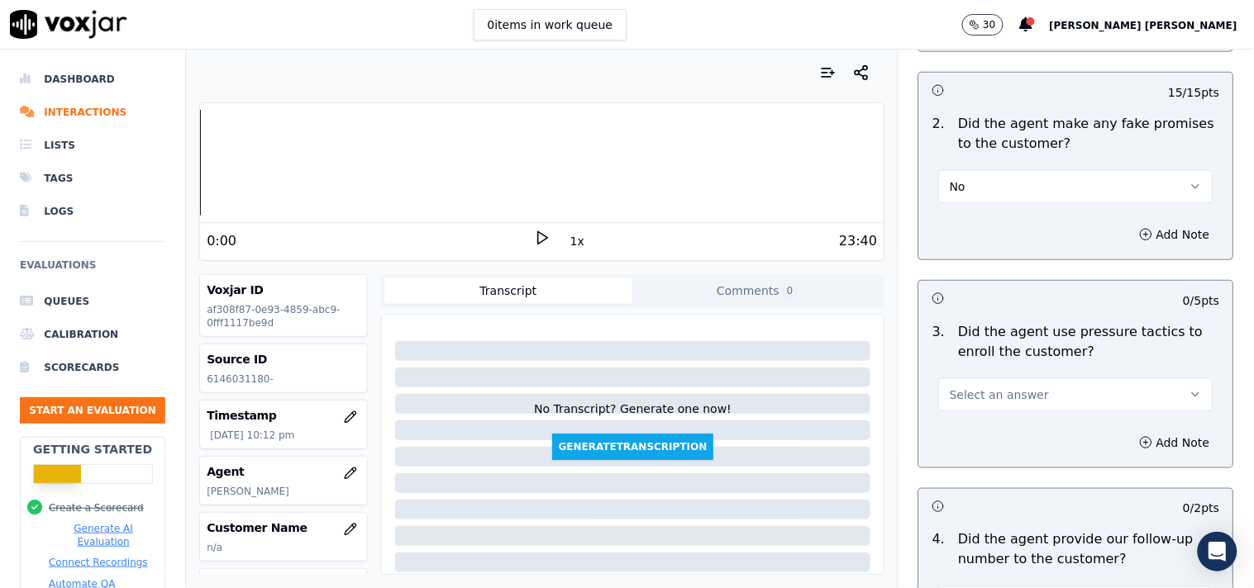
click at [1023, 389] on button "Select an answer" at bounding box center [1076, 394] width 274 height 33
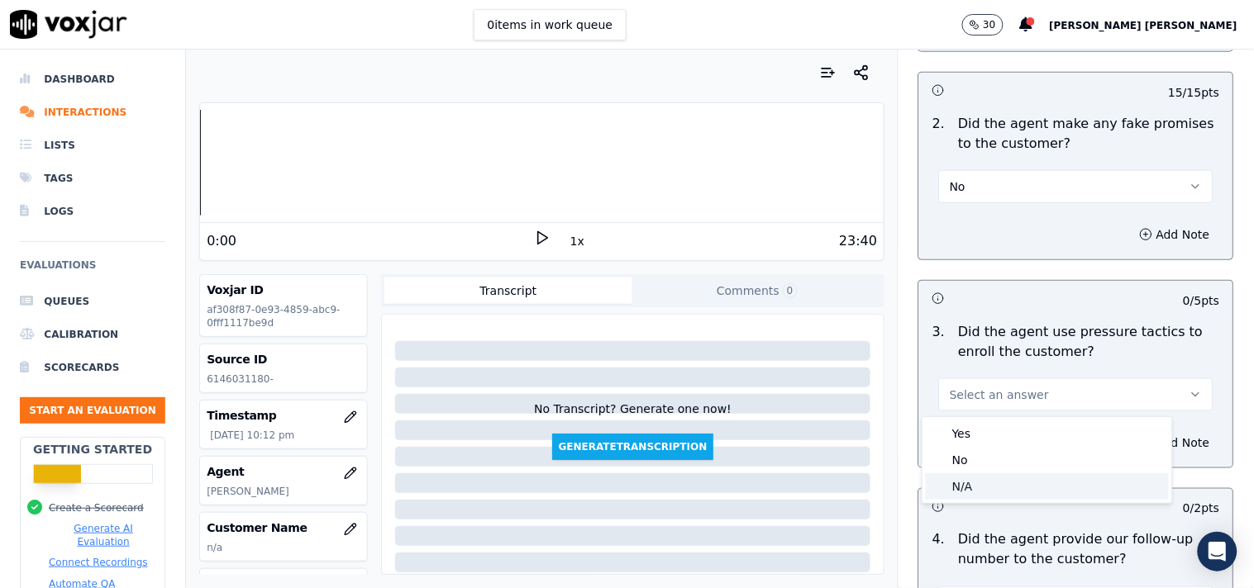
click at [978, 459] on div "No" at bounding box center [1046, 460] width 243 height 26
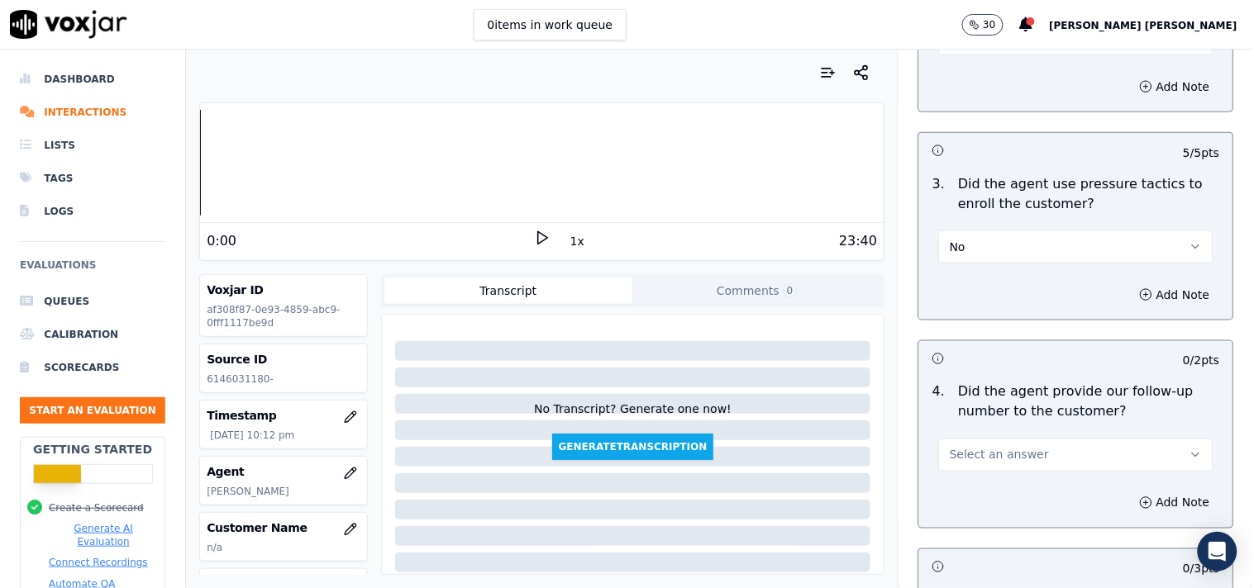
scroll to position [3856, 0]
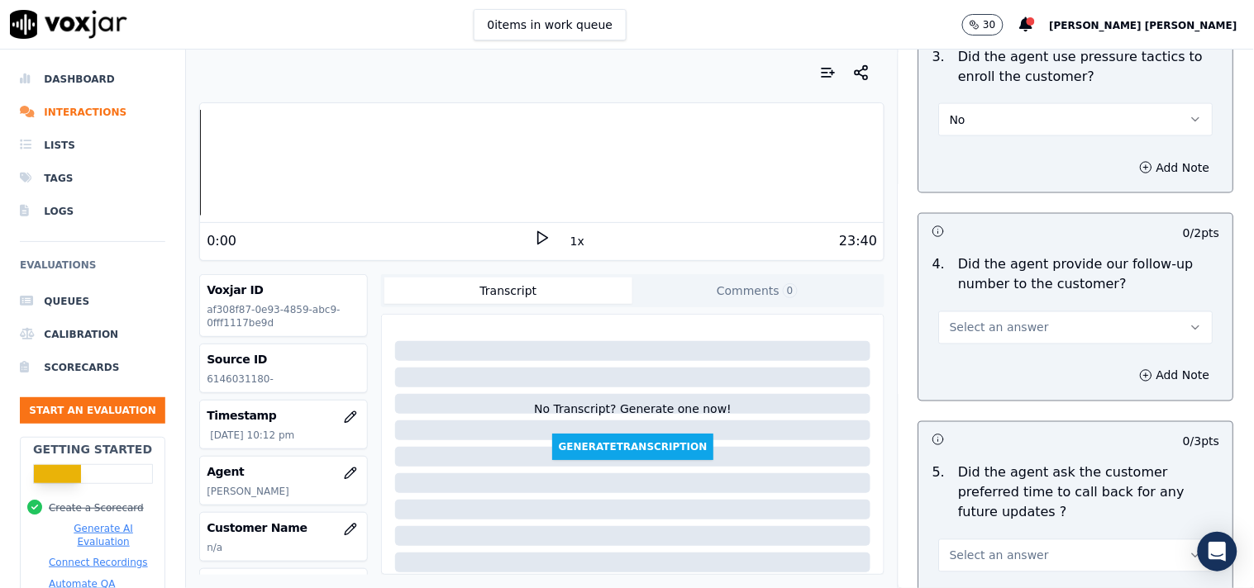
click at [1016, 359] on div "Add Note" at bounding box center [1076, 376] width 314 height 50
click at [1020, 343] on button "Select an answer" at bounding box center [1076, 328] width 274 height 33
click at [1014, 355] on div "Yes" at bounding box center [1046, 366] width 243 height 26
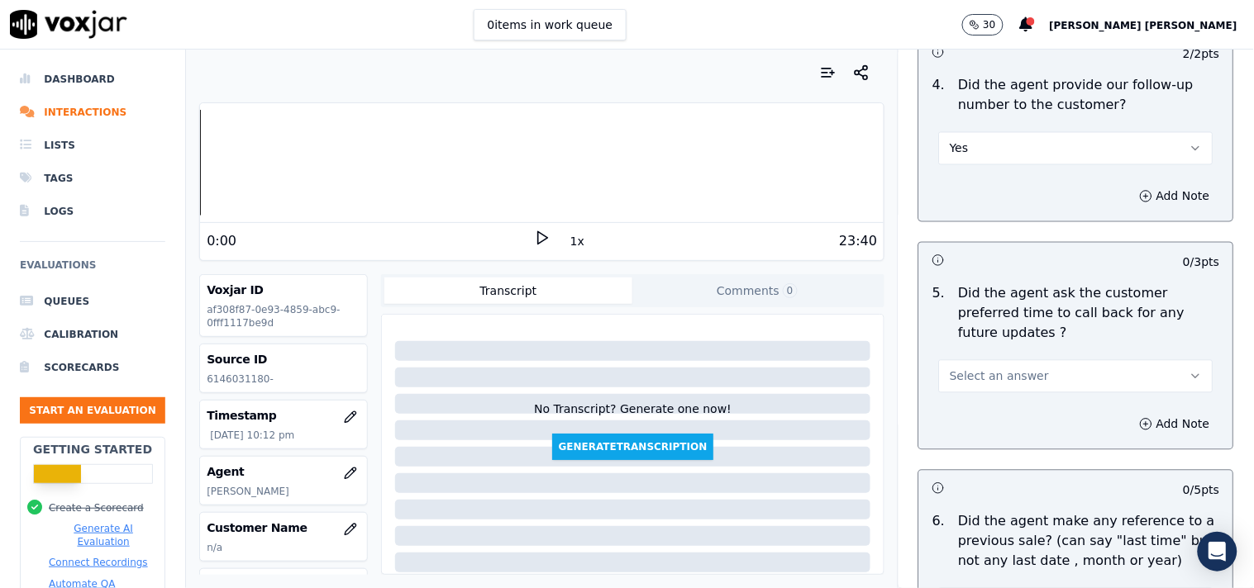
scroll to position [4039, 0]
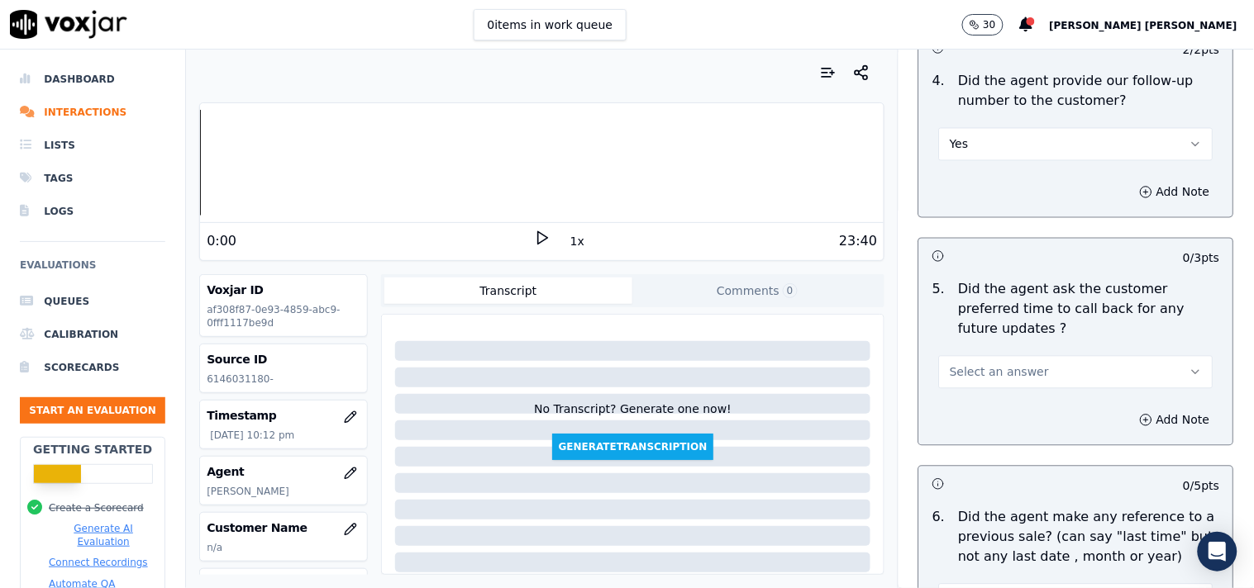
click at [1027, 366] on button "Select an answer" at bounding box center [1076, 372] width 274 height 33
click at [1008, 393] on div "Yes" at bounding box center [1046, 391] width 243 height 26
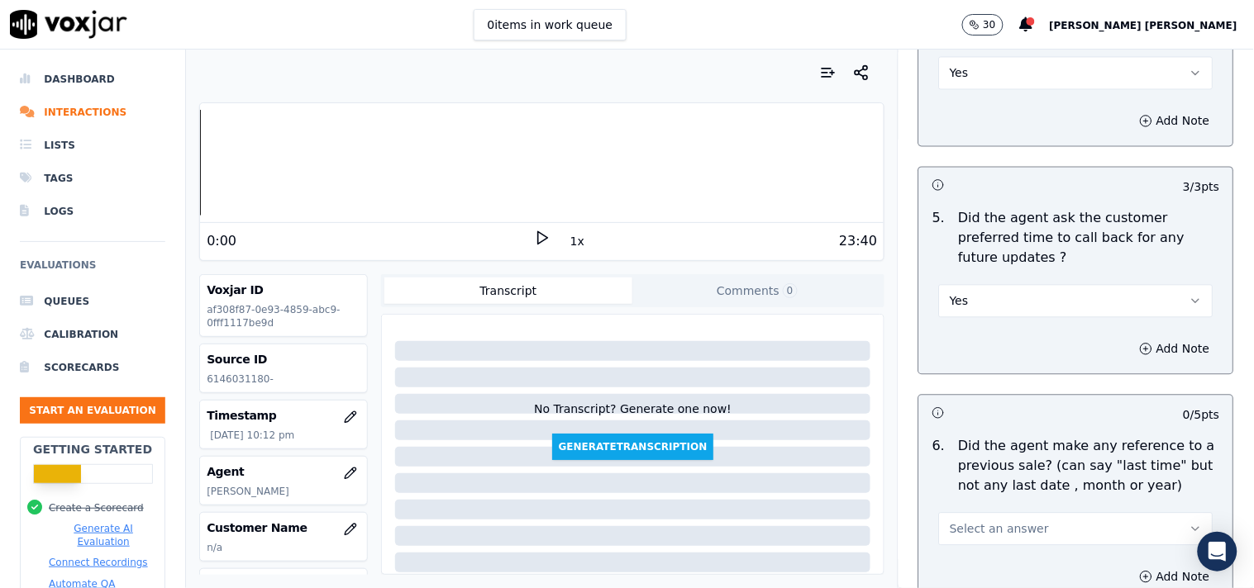
scroll to position [4223, 0]
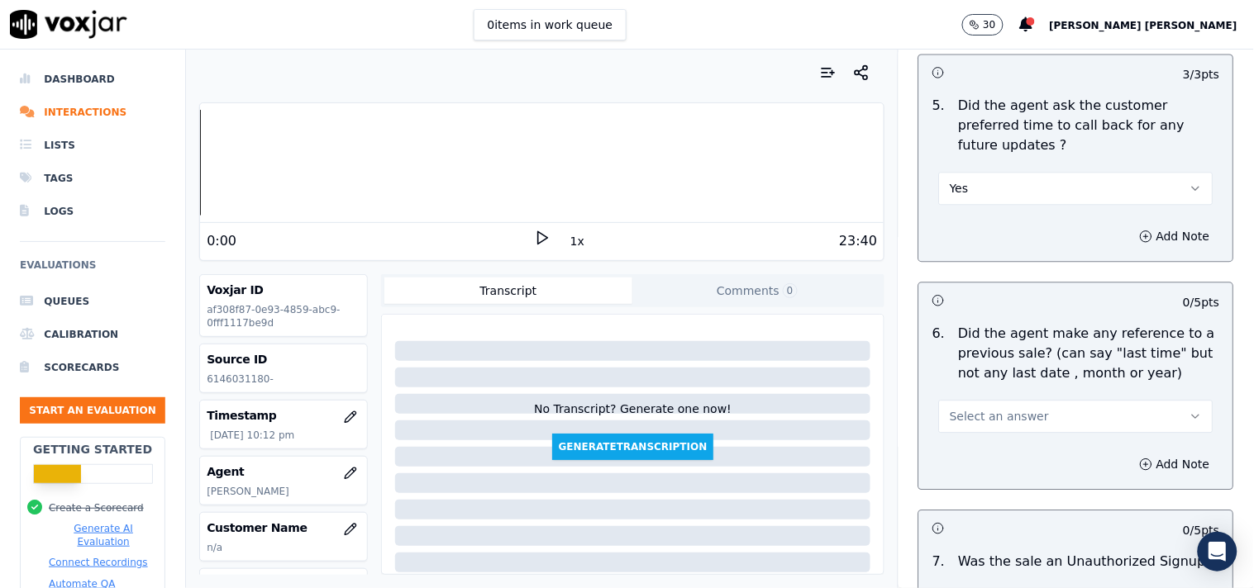
click at [1008, 400] on button "Select an answer" at bounding box center [1076, 416] width 274 height 33
click at [978, 461] on div "No" at bounding box center [1046, 462] width 243 height 26
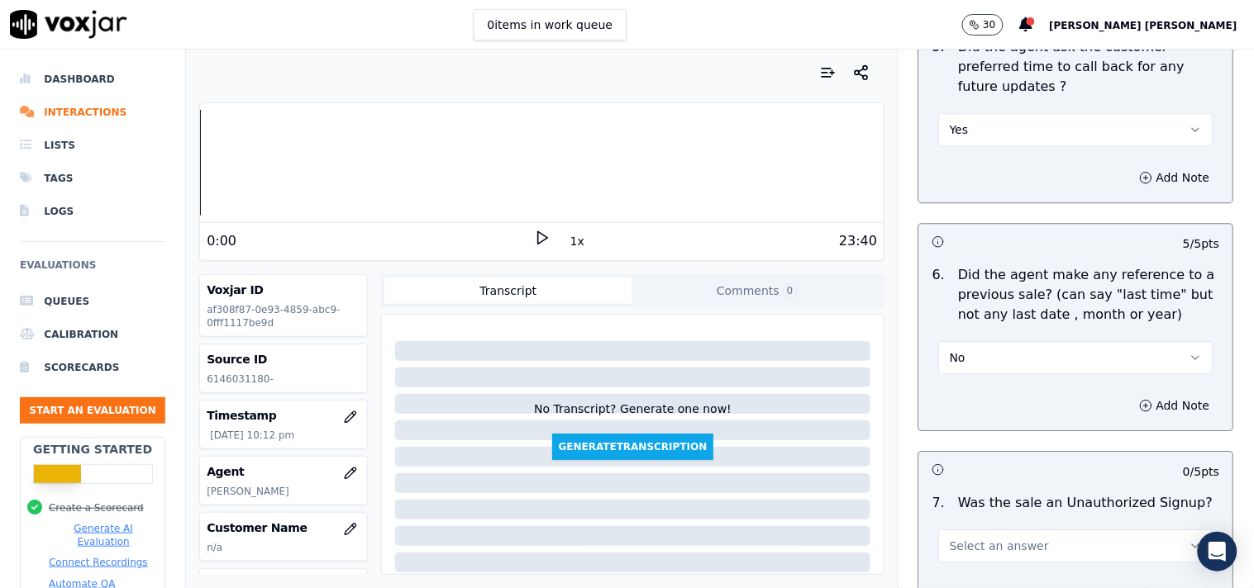
scroll to position [4407, 0]
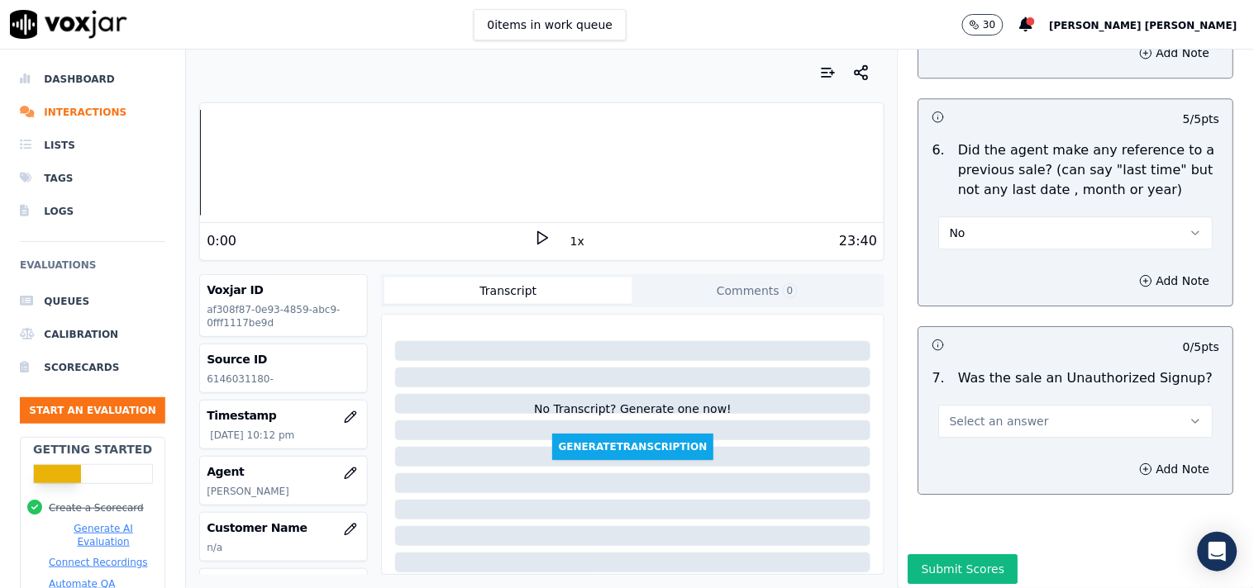
click at [1030, 405] on button "Select an answer" at bounding box center [1076, 421] width 274 height 33
click at [992, 473] on div "No" at bounding box center [1046, 467] width 243 height 26
click at [1033, 415] on button "No" at bounding box center [1076, 421] width 274 height 33
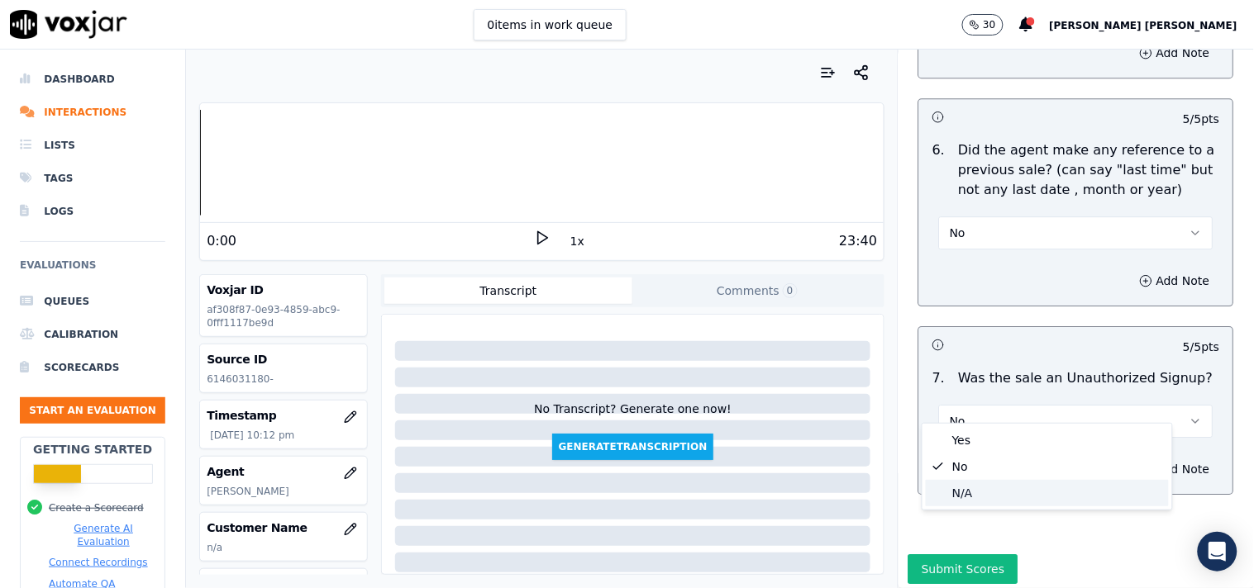
click at [997, 506] on div "N/A" at bounding box center [1046, 493] width 243 height 26
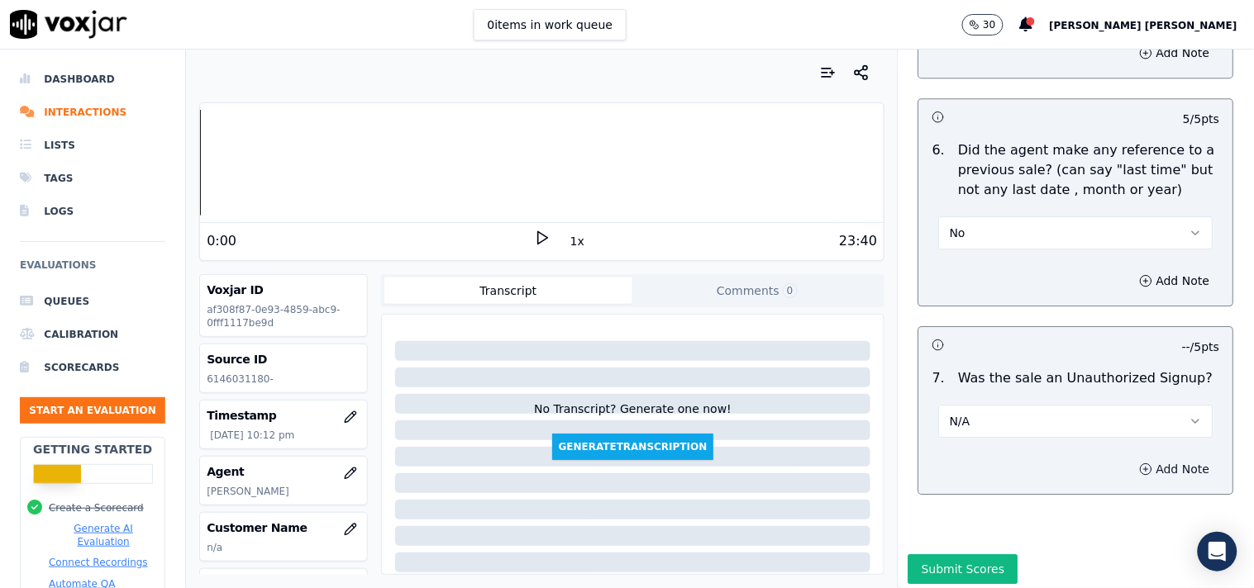
click at [1142, 458] on button "Add Note" at bounding box center [1175, 469] width 90 height 23
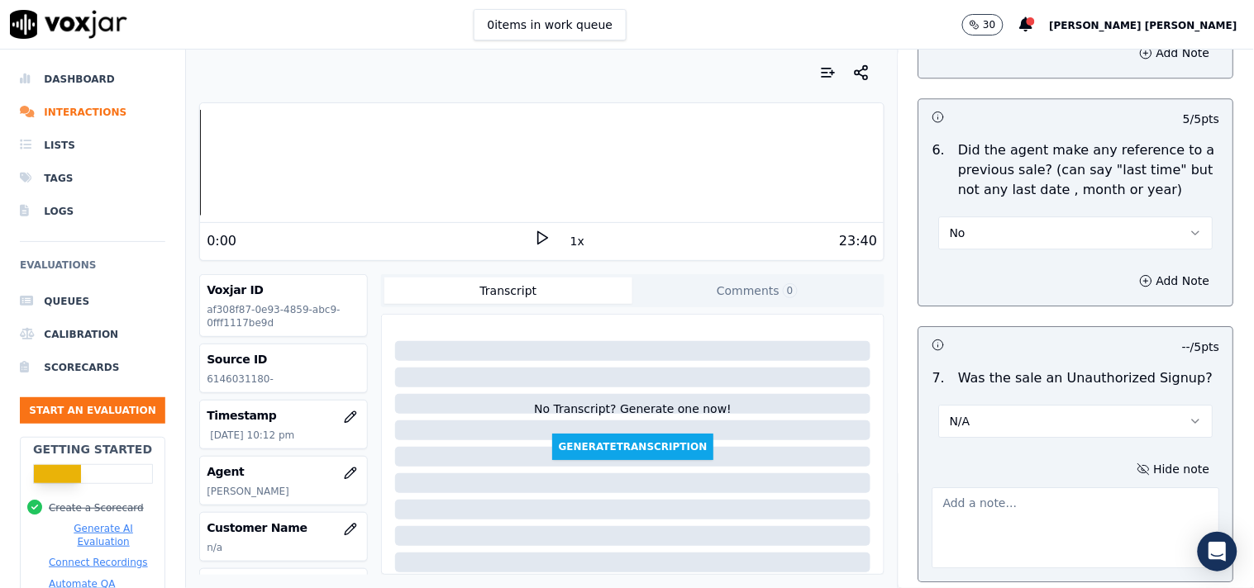
click at [1009, 494] on textarea at bounding box center [1076, 528] width 288 height 81
paste textarea "call id-20250908-170924 CX stating that she was with [US_STATE] gas for 24 mont…"
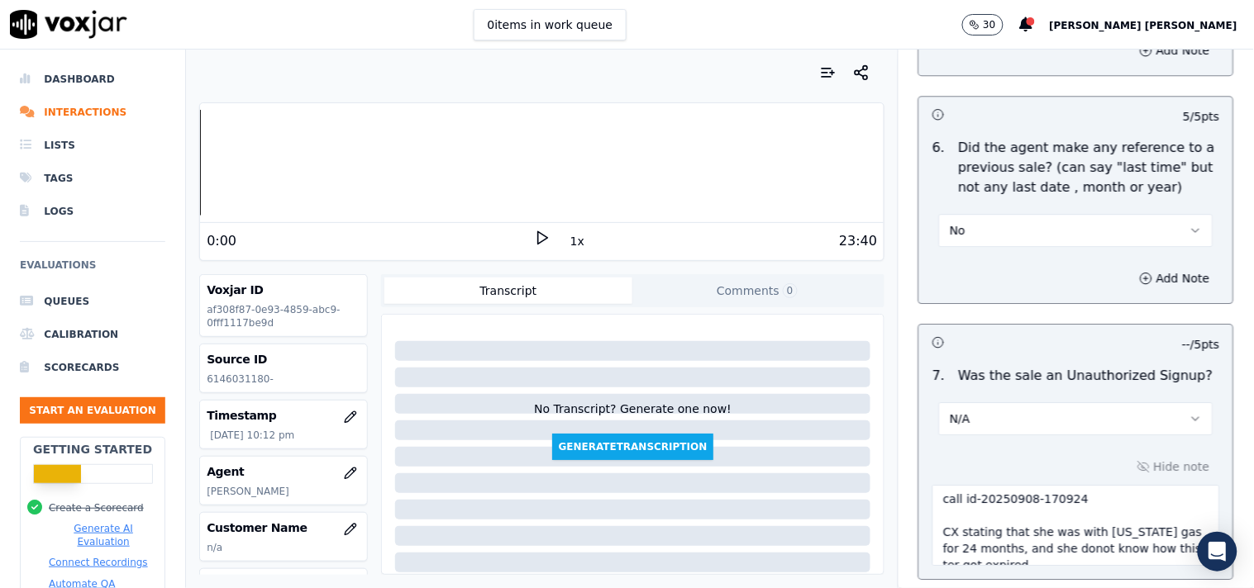
scroll to position [0, 0]
click at [932, 488] on textarea "call id-20250908-170924 CX stating that she was with [US_STATE] gas for 24 mont…" at bounding box center [1076, 525] width 288 height 81
click at [932, 486] on textarea "call id-20250908-170924 CX stating that she was with [US_STATE] gas for 24 mont…" at bounding box center [1076, 525] width 288 height 81
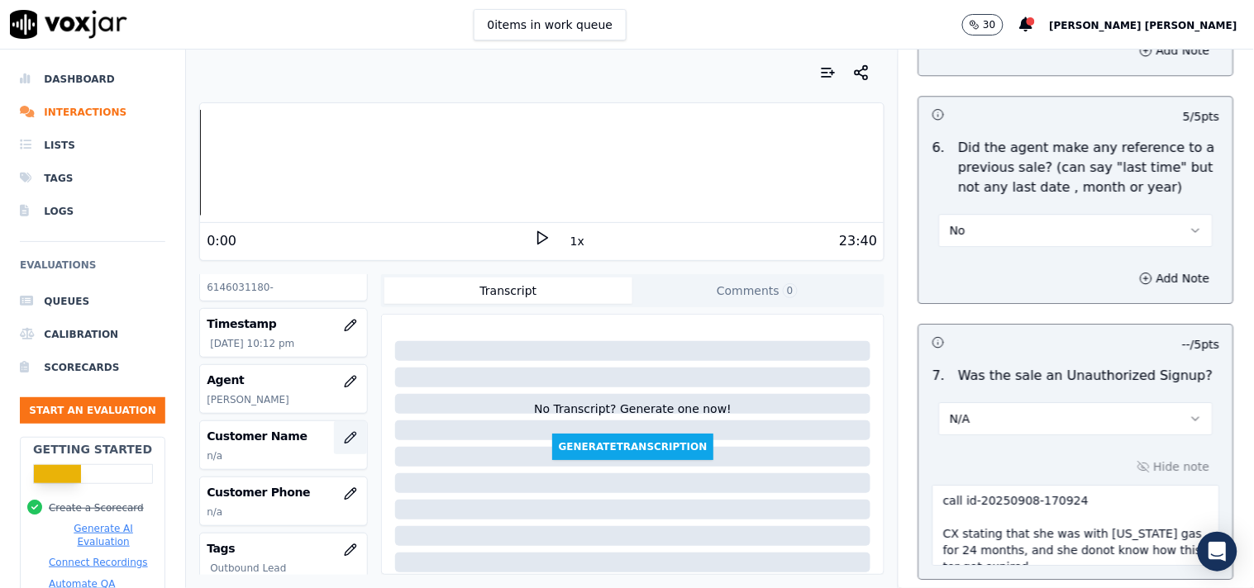
type textarea "call id-20250908-170924 CX stating that she was with [US_STATE] gas for 24 mont…"
click at [334, 447] on button "button" at bounding box center [350, 437] width 33 height 33
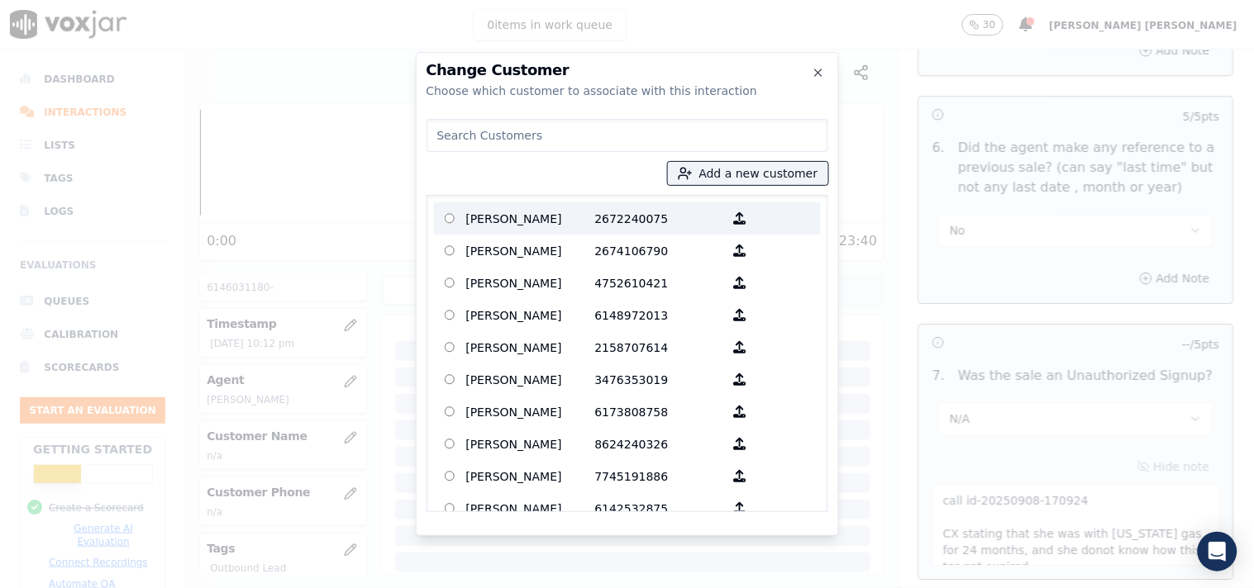
paste input "[PERSON_NAME]"
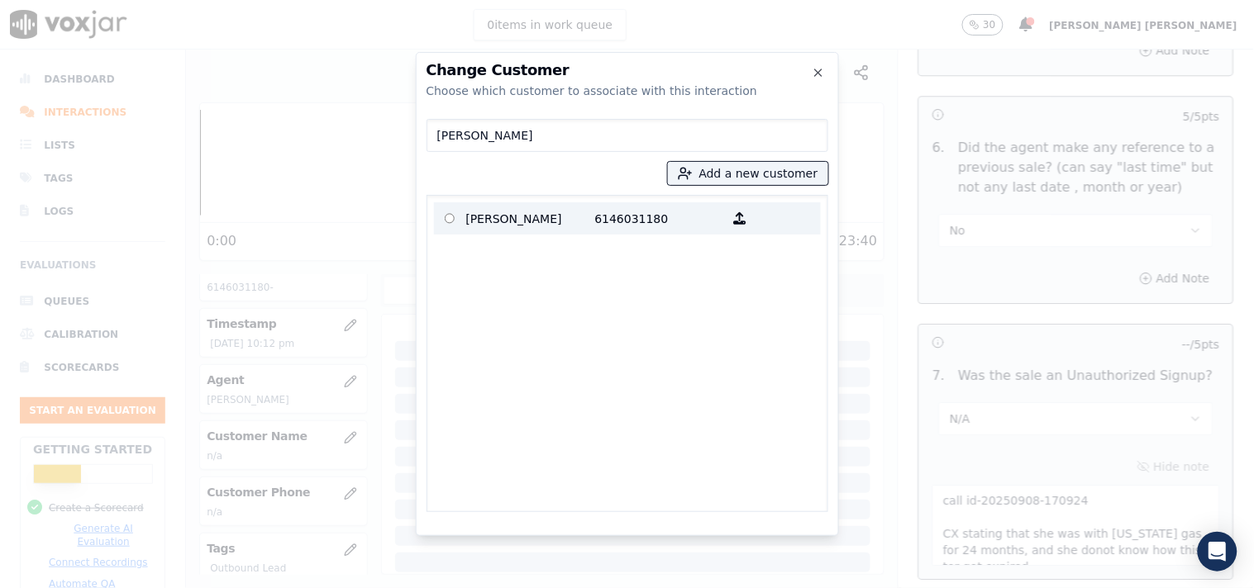
type input "[PERSON_NAME]"
click at [529, 221] on p "[PERSON_NAME]" at bounding box center [530, 219] width 129 height 26
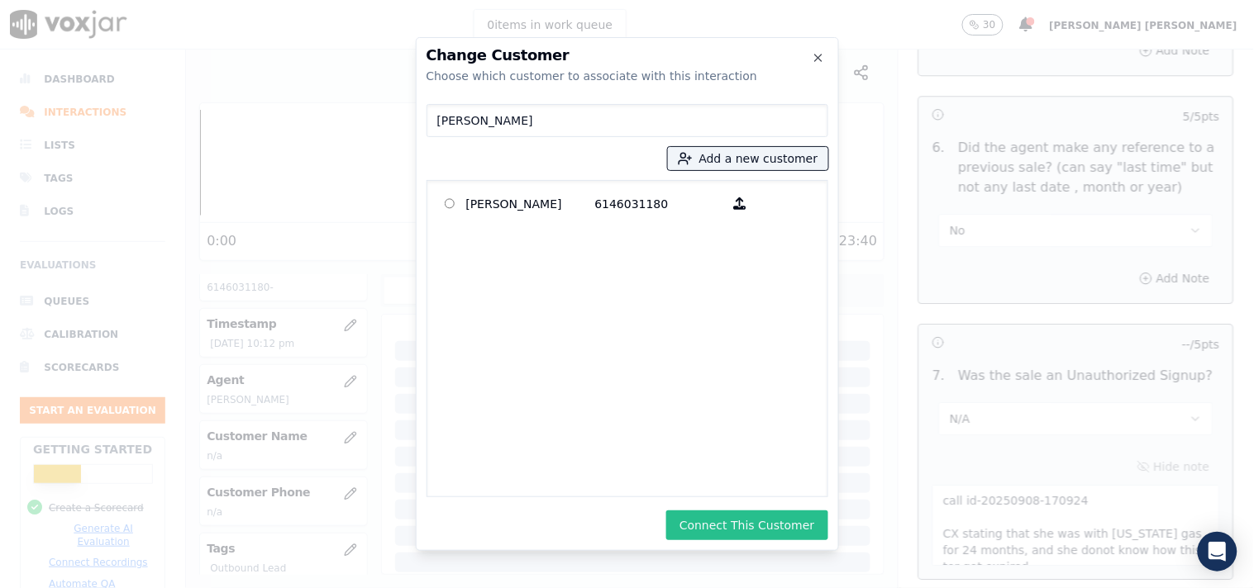
click at [749, 525] on button "Connect This Customer" at bounding box center [746, 526] width 161 height 30
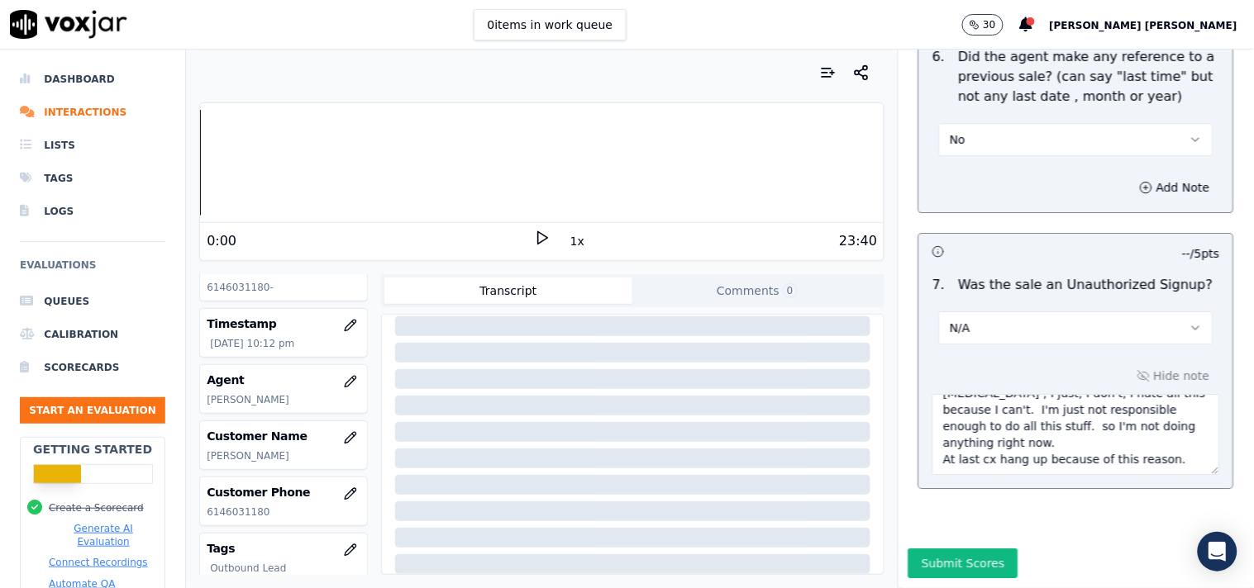
scroll to position [4523, 0]
click at [946, 549] on button "Submit Scores" at bounding box center [963, 564] width 110 height 30
